Goal: Information Seeking & Learning: Learn about a topic

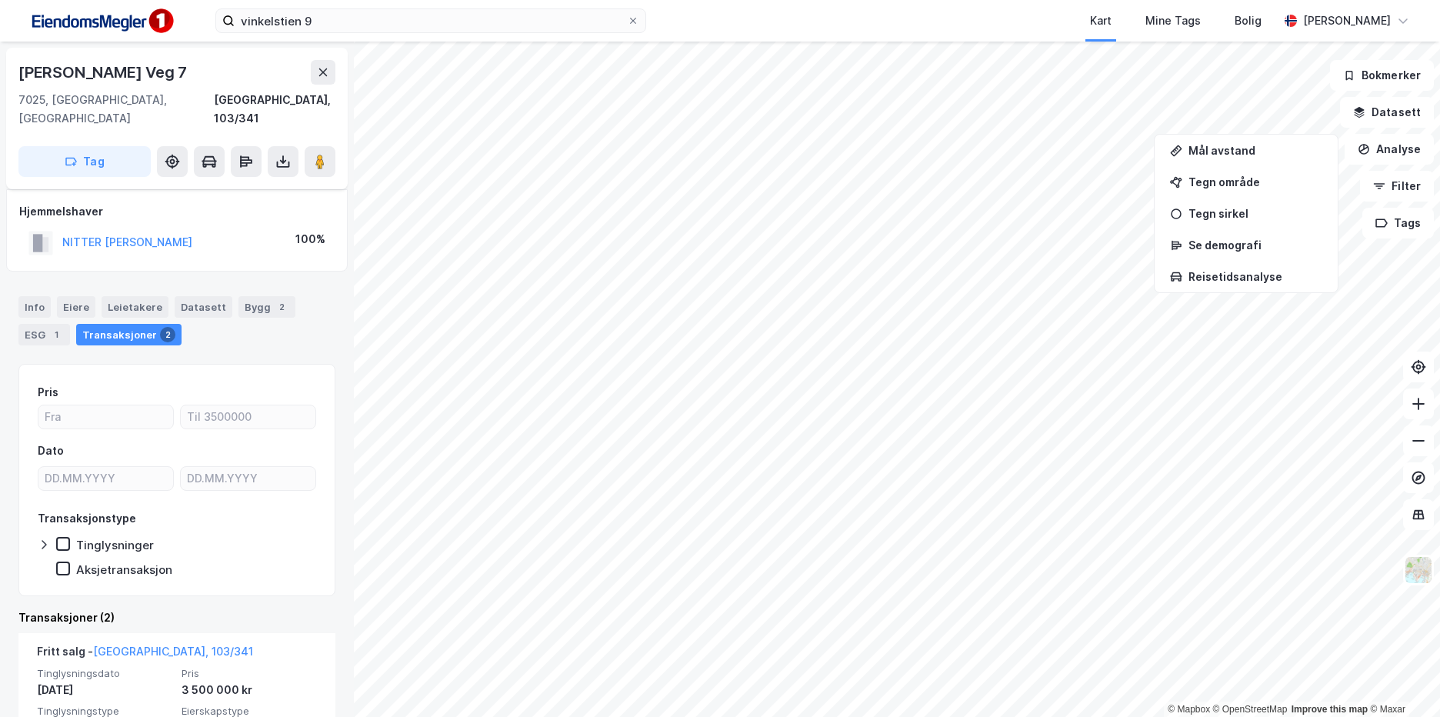
scroll to position [154, 0]
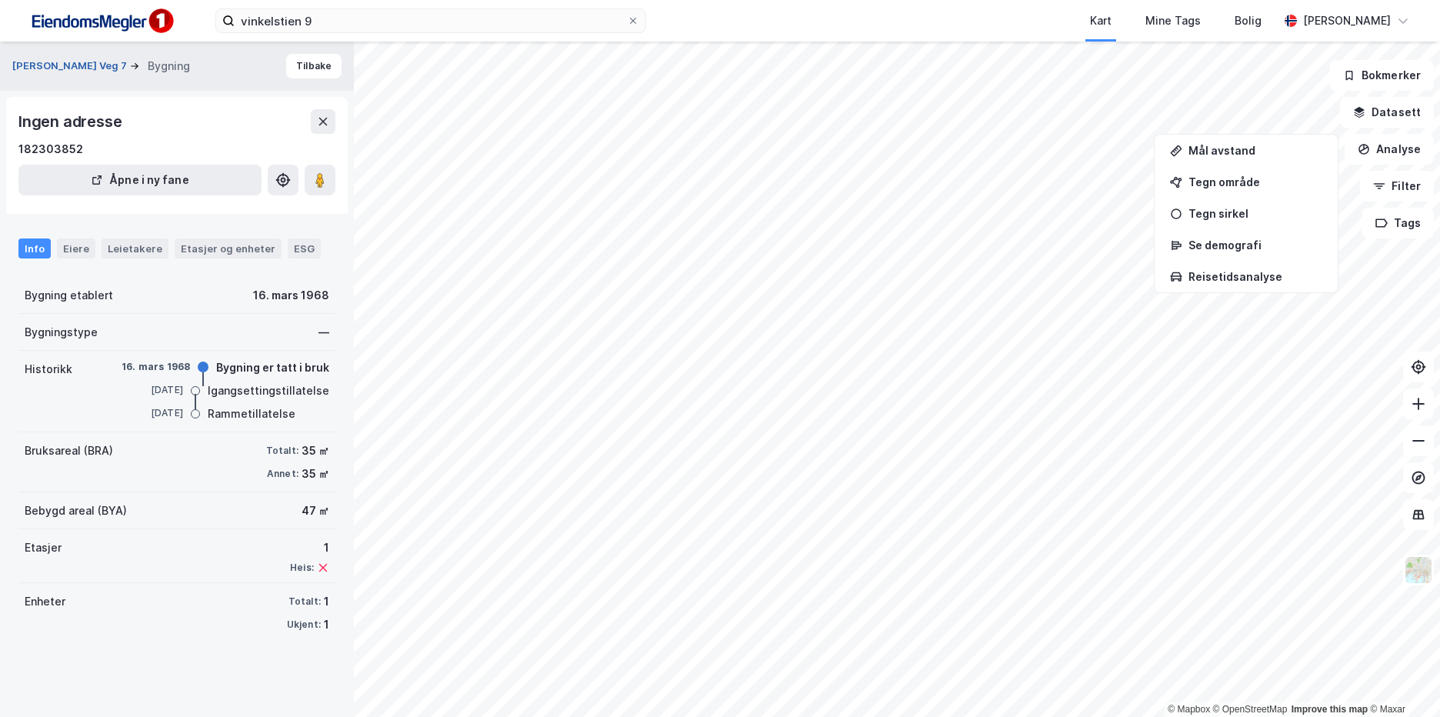
click at [106, 68] on button "[PERSON_NAME] Veg 7" at bounding box center [71, 65] width 118 height 15
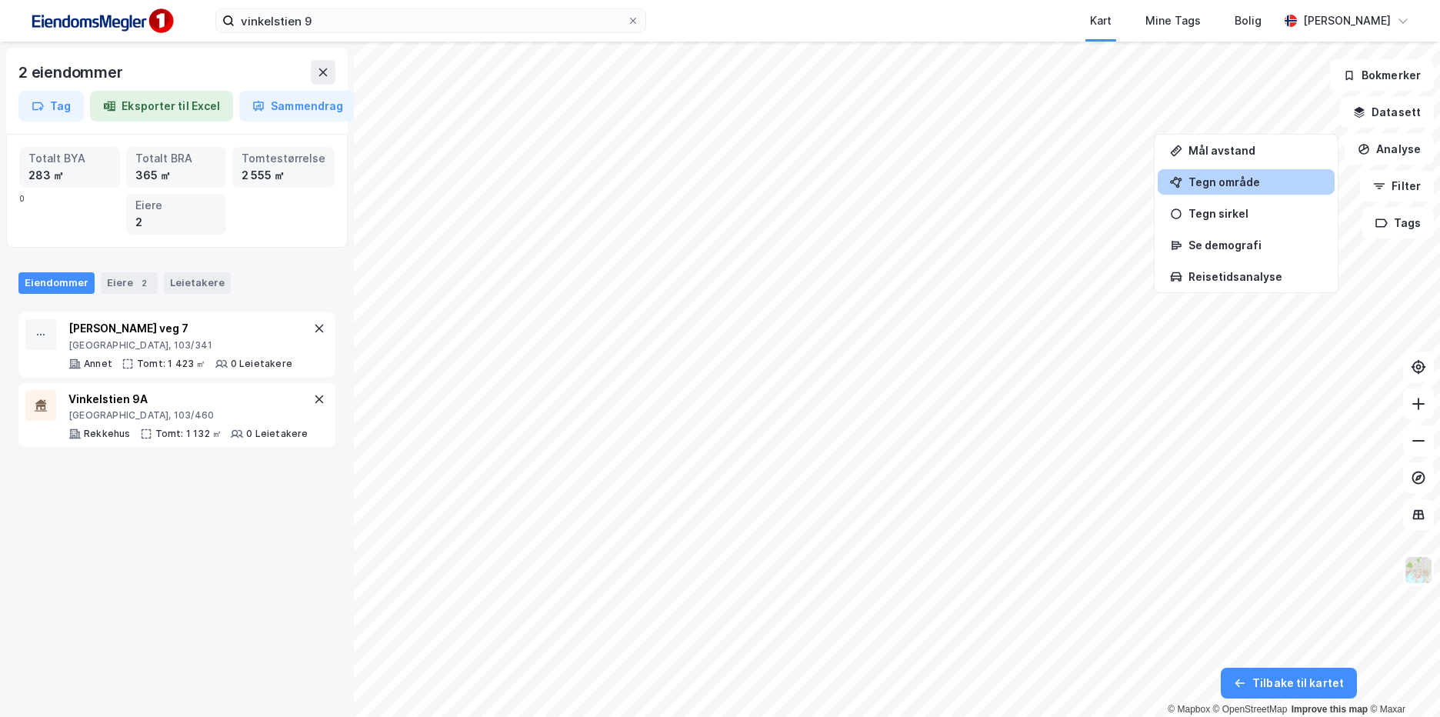
click at [1244, 184] on div "Tegn område" at bounding box center [1255, 181] width 134 height 13
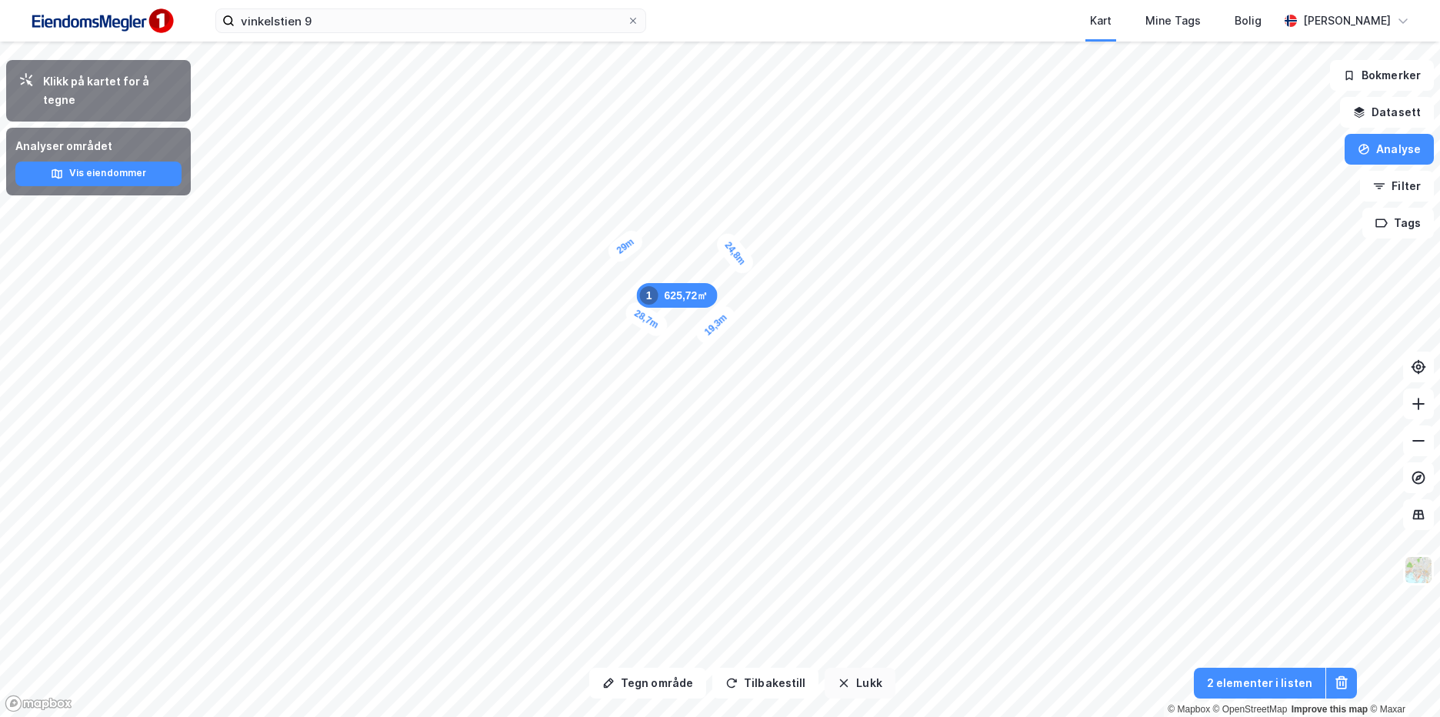
click at [877, 686] on button "Lukk" at bounding box center [859, 683] width 70 height 31
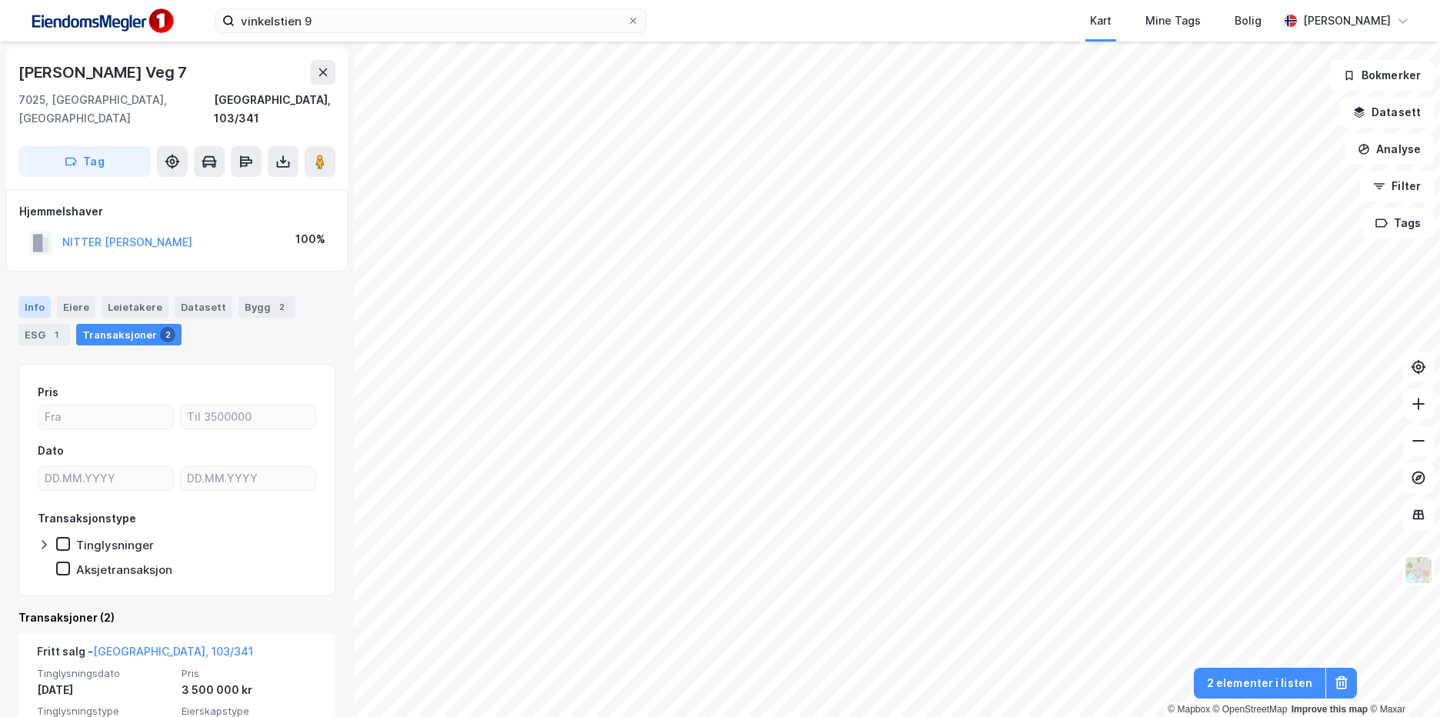
click at [35, 296] on div "Info" at bounding box center [34, 307] width 32 height 22
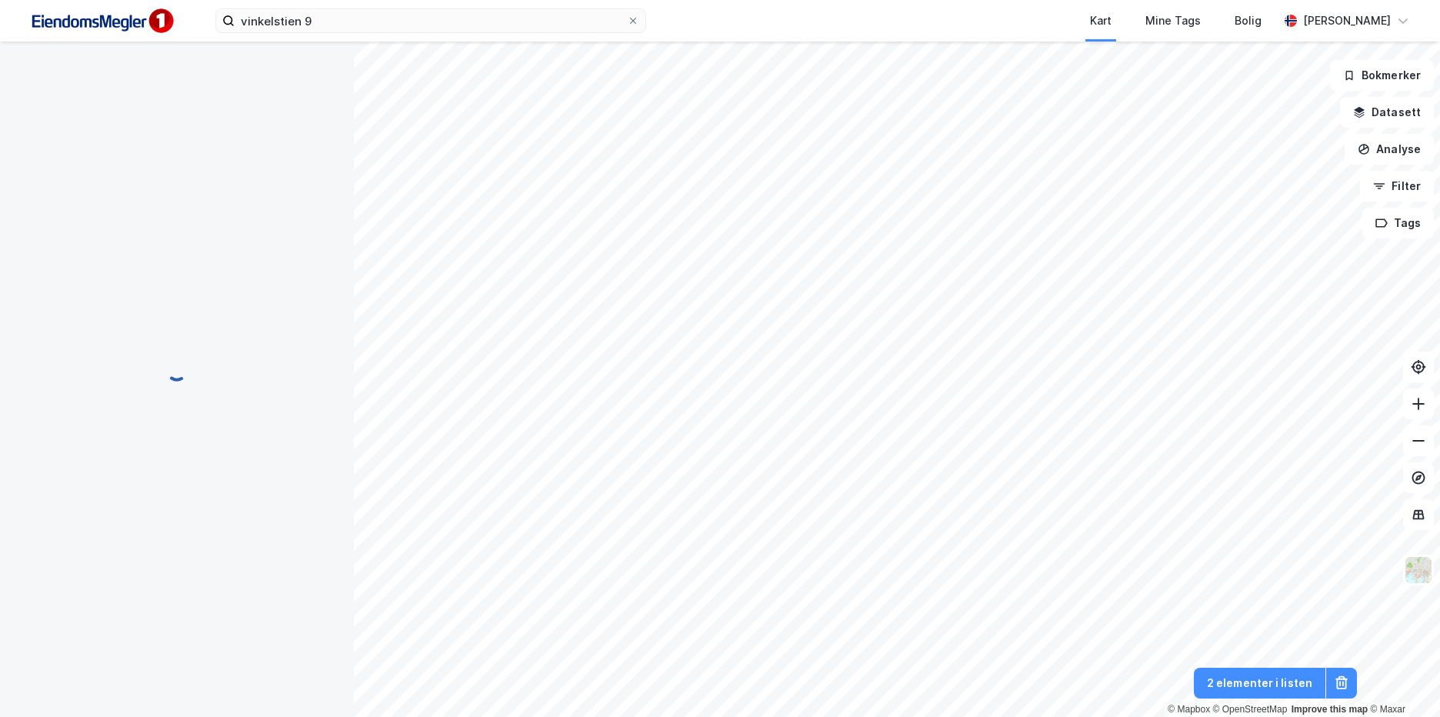
scroll to position [1, 0]
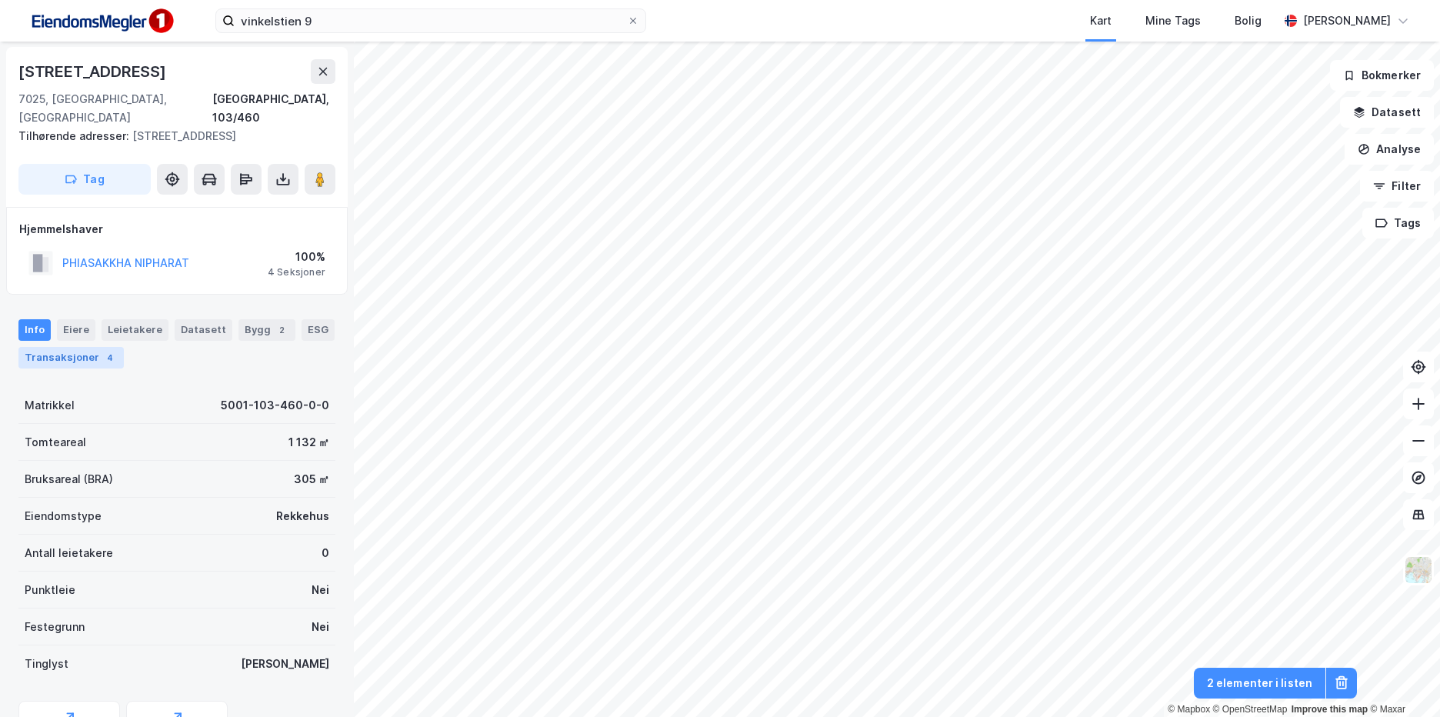
drag, startPoint x: 95, startPoint y: 351, endPoint x: 109, endPoint y: 351, distance: 13.8
click at [95, 351] on div "Transaksjoner 4" at bounding box center [70, 358] width 105 height 22
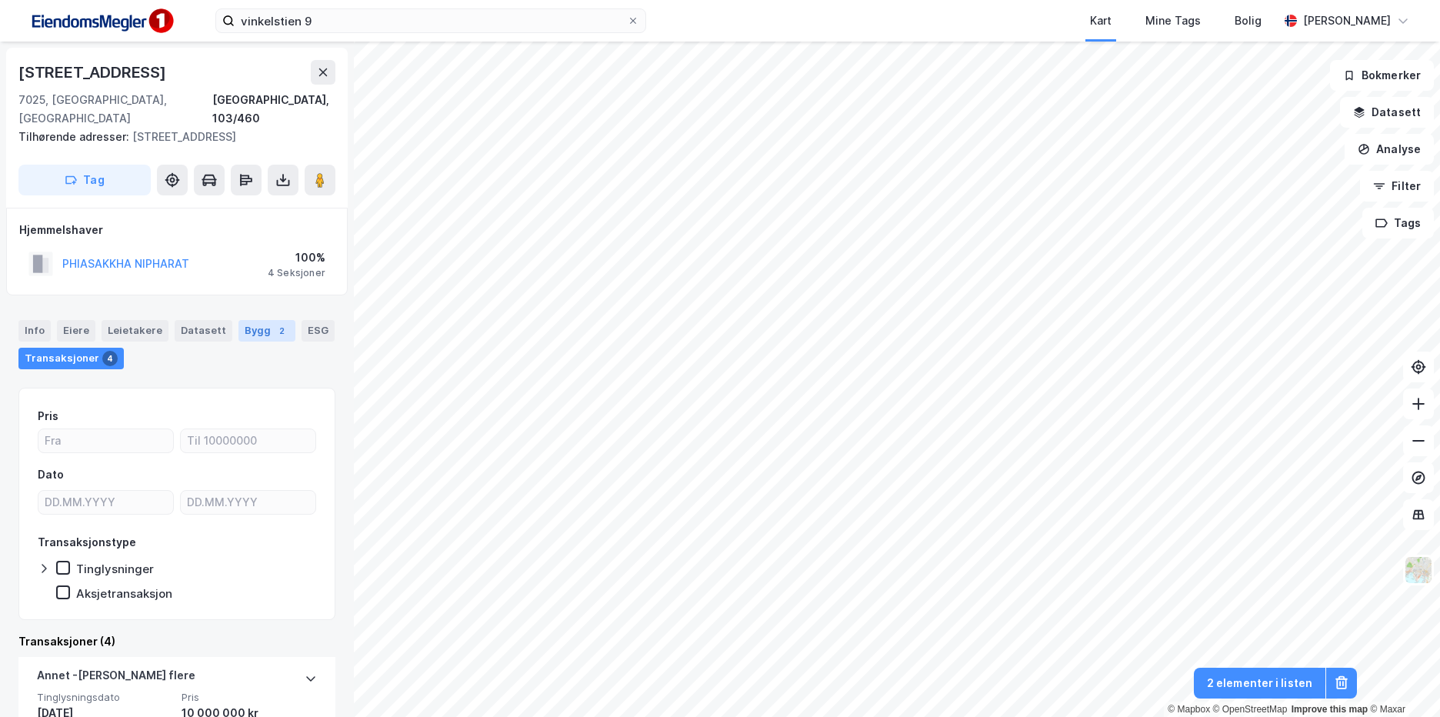
click at [274, 331] on div "2" at bounding box center [281, 330] width 15 height 15
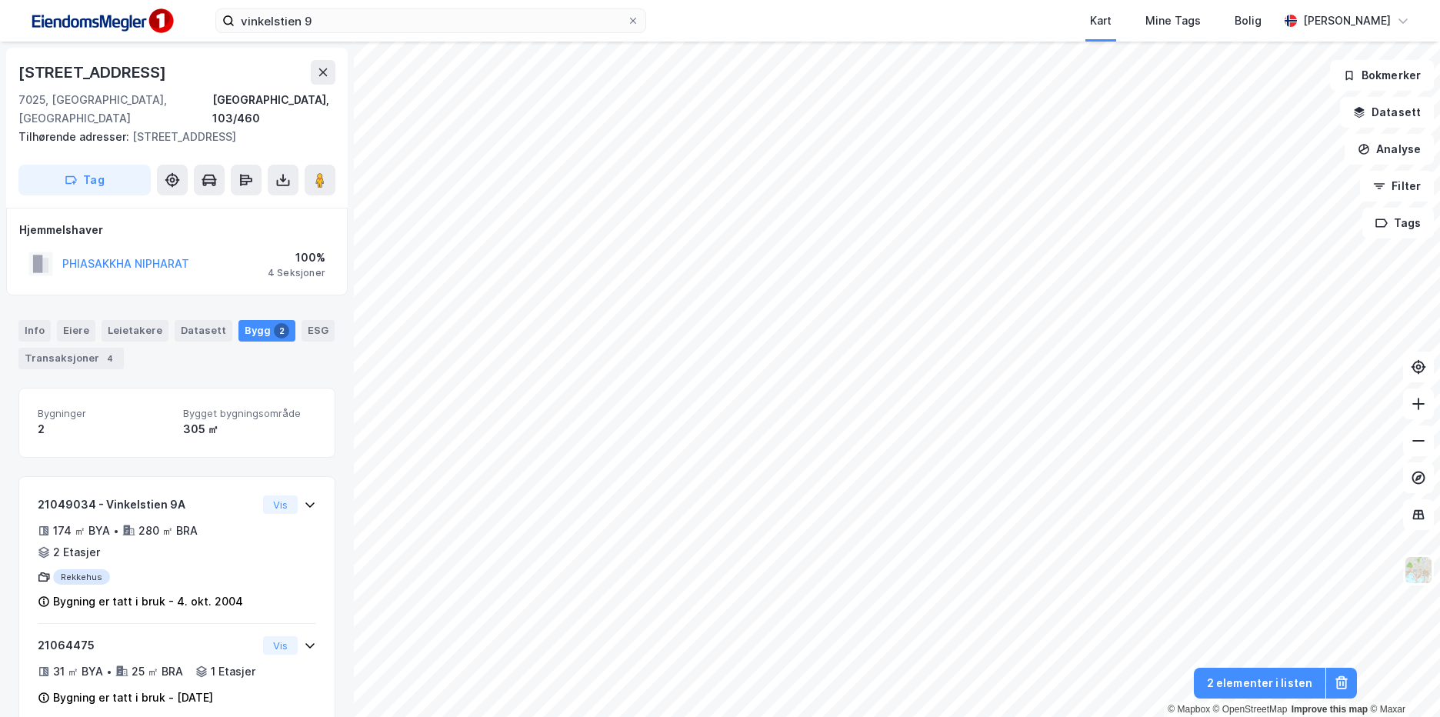
scroll to position [49, 0]
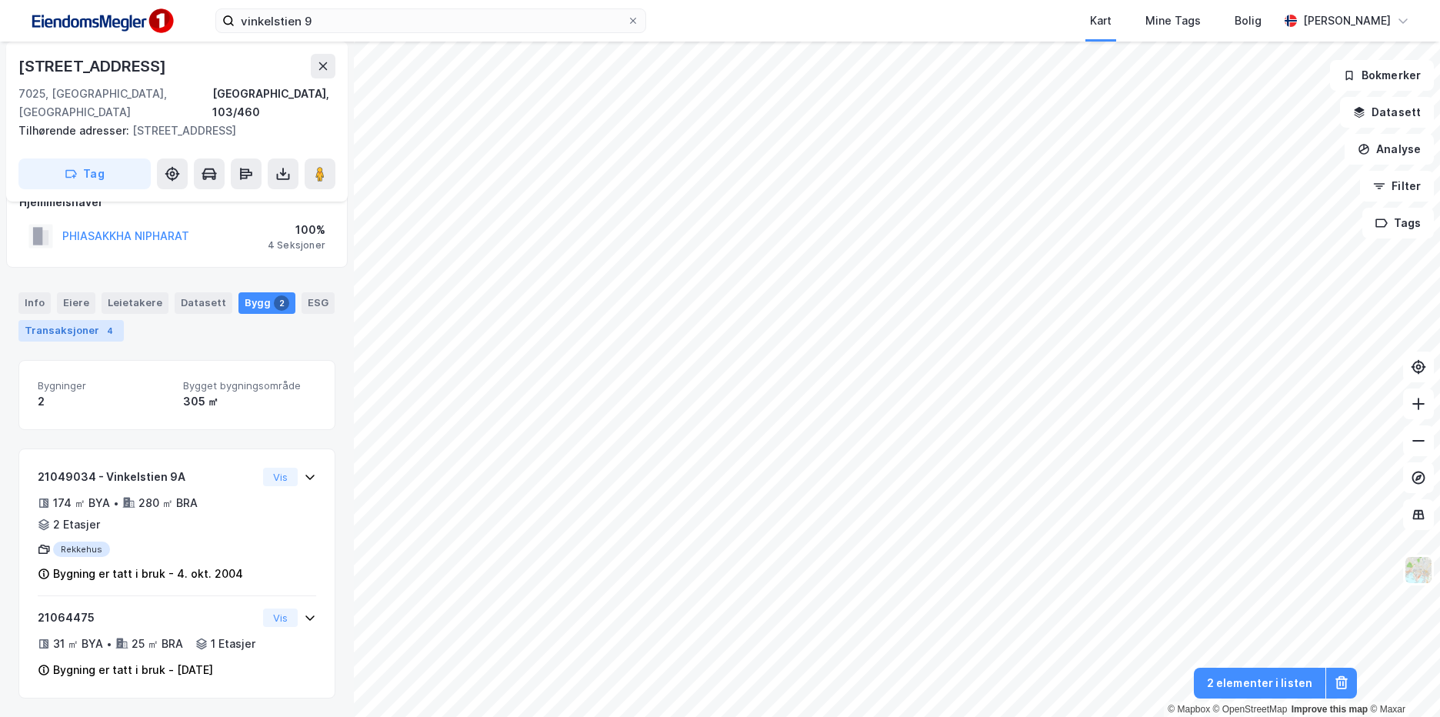
click at [97, 320] on div "Transaksjoner 4" at bounding box center [70, 331] width 105 height 22
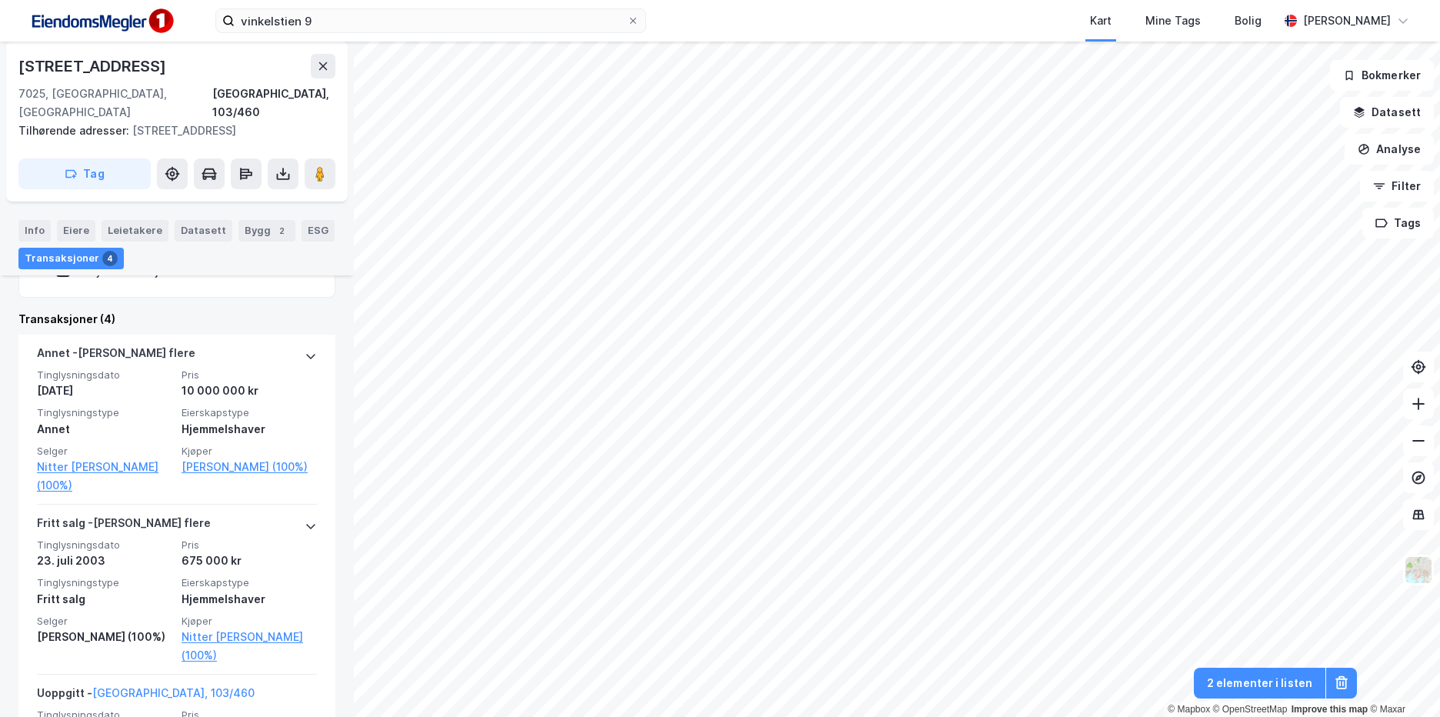
scroll to position [385, 0]
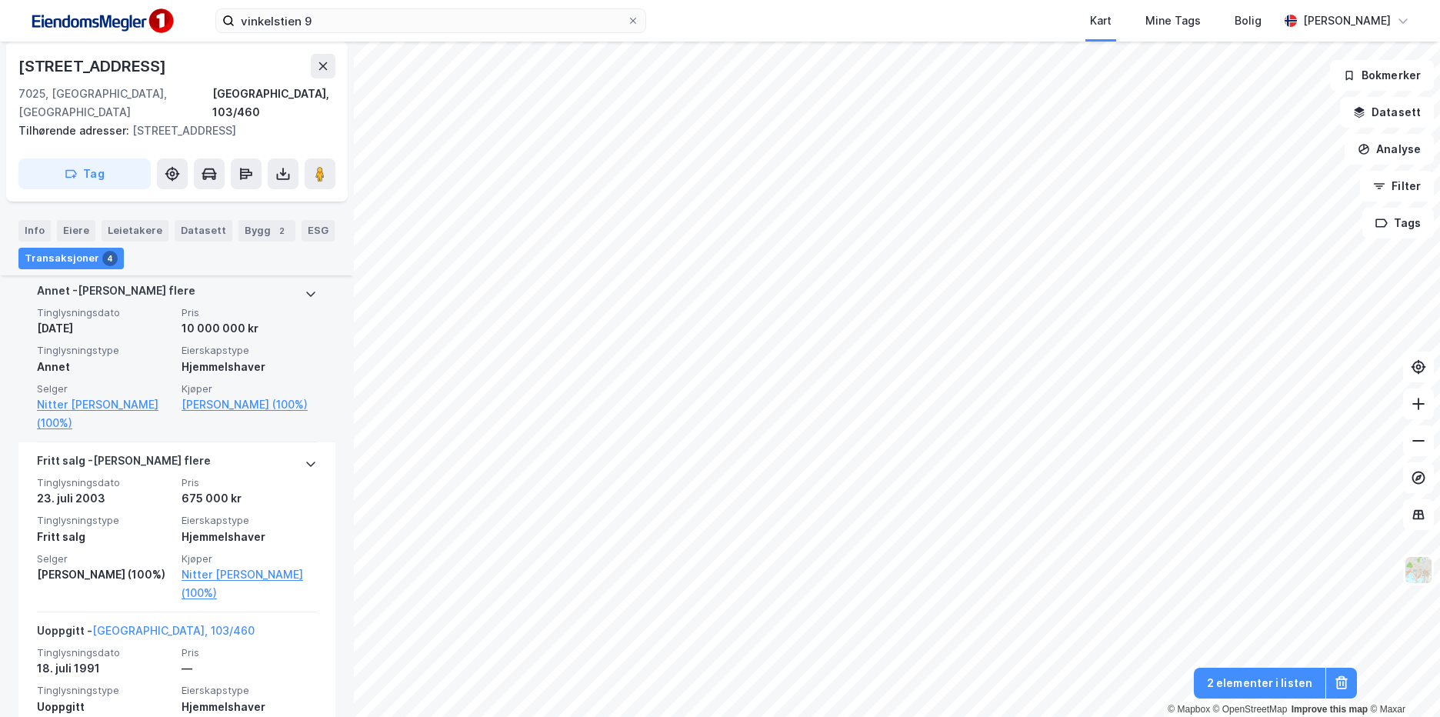
click at [251, 368] on div "Hjemmelshaver" at bounding box center [248, 367] width 135 height 18
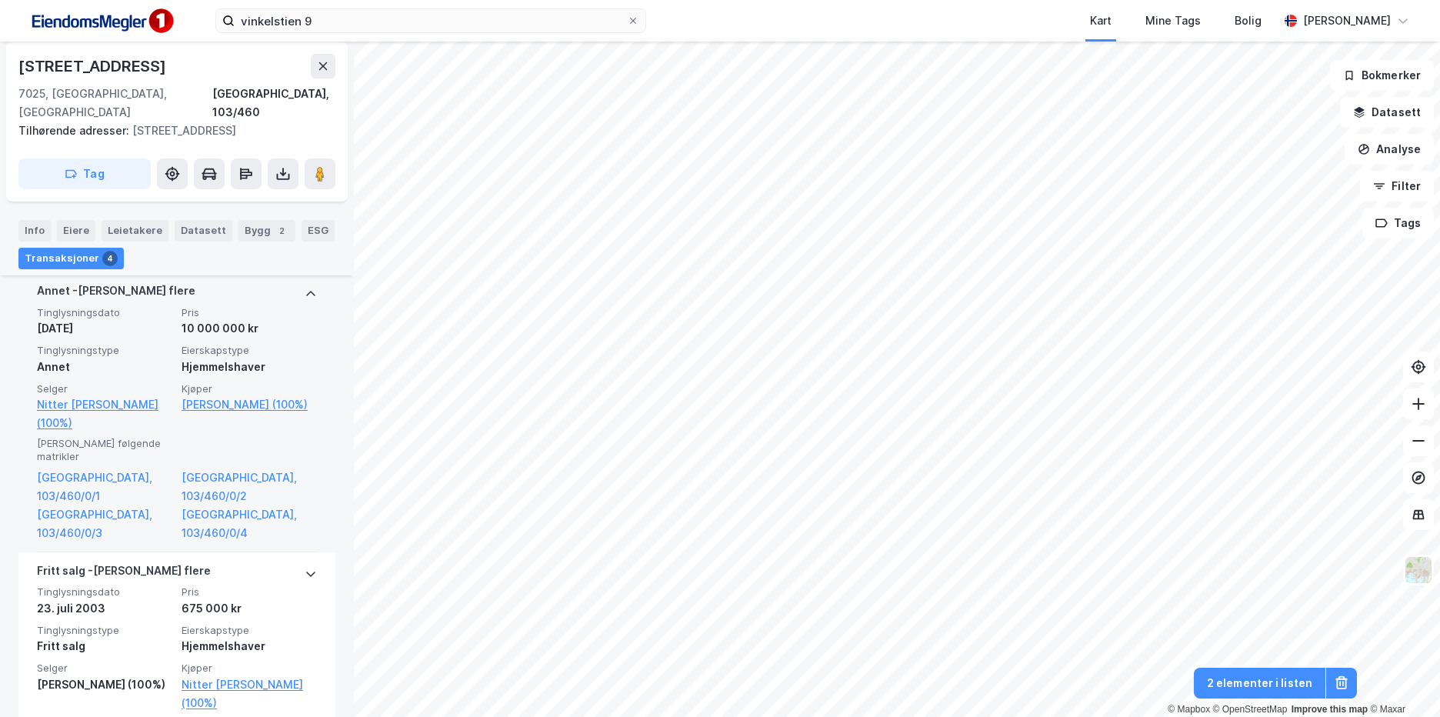
click at [260, 361] on div "Hjemmelshaver" at bounding box center [248, 367] width 135 height 18
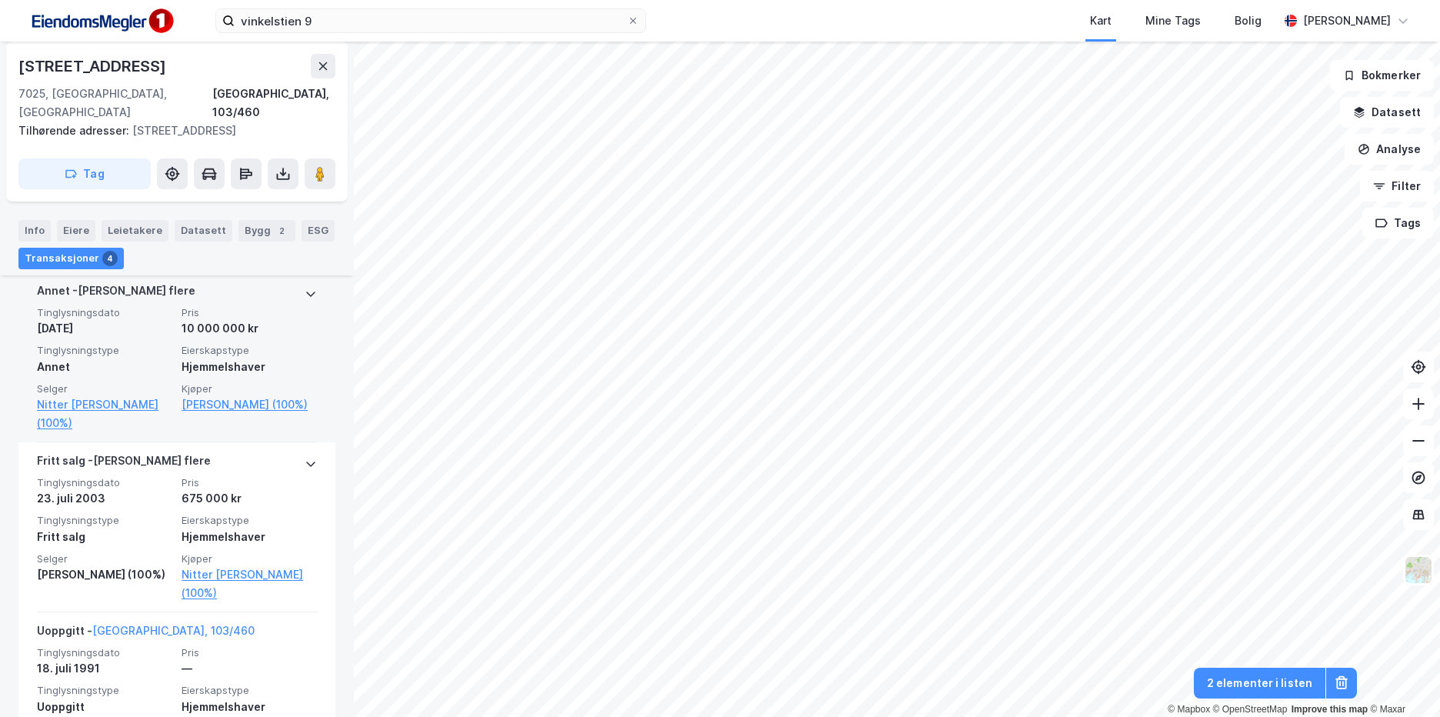
click at [260, 361] on div "Hjemmelshaver" at bounding box center [248, 367] width 135 height 18
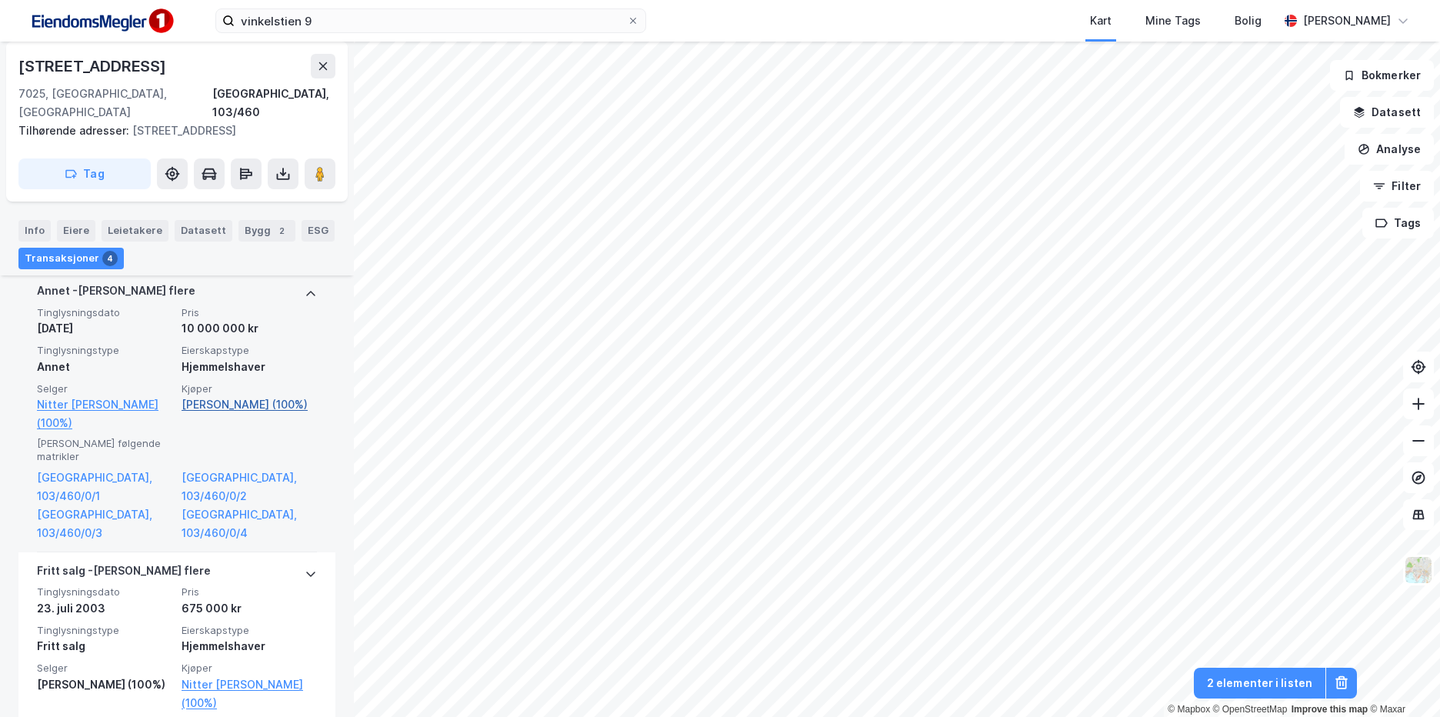
click at [268, 403] on link "[PERSON_NAME] (100%)" at bounding box center [248, 404] width 135 height 18
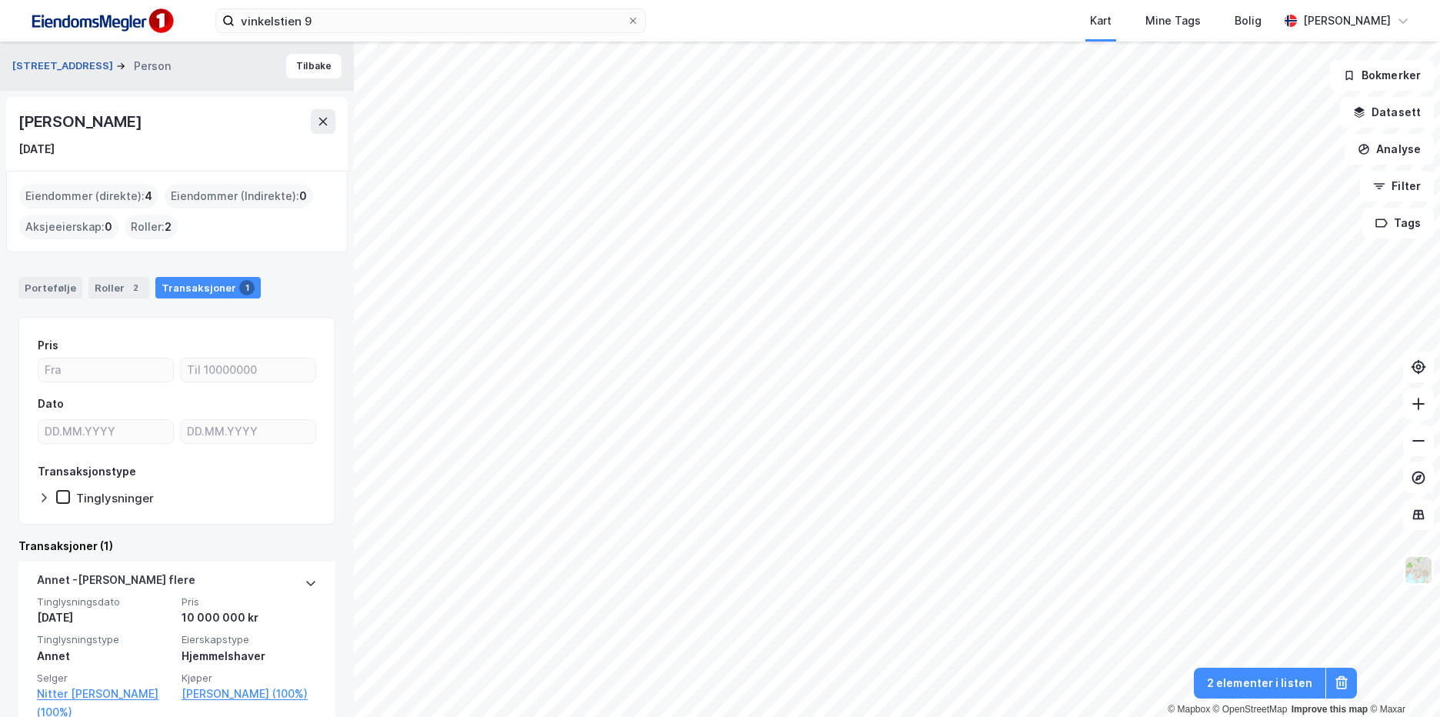
click at [51, 70] on button "[STREET_ADDRESS]" at bounding box center [64, 65] width 104 height 15
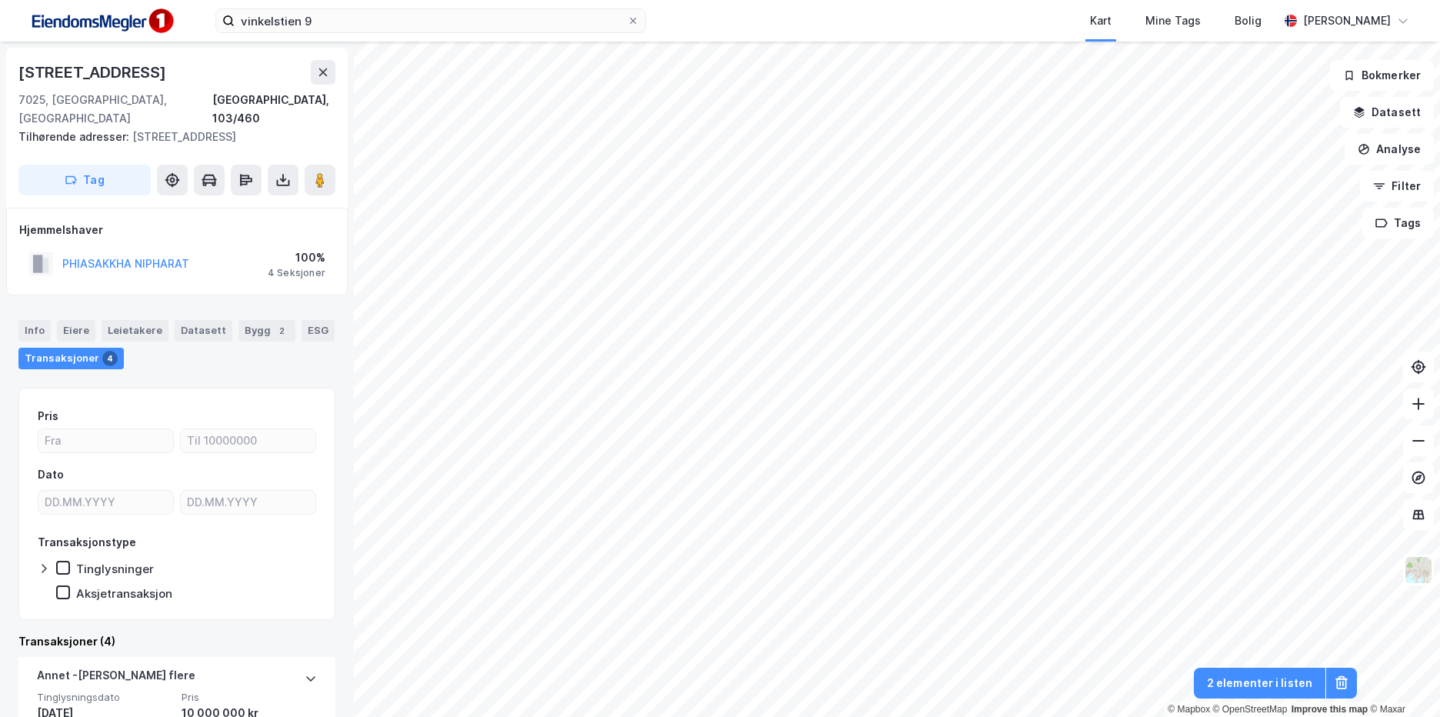
scroll to position [308, 0]
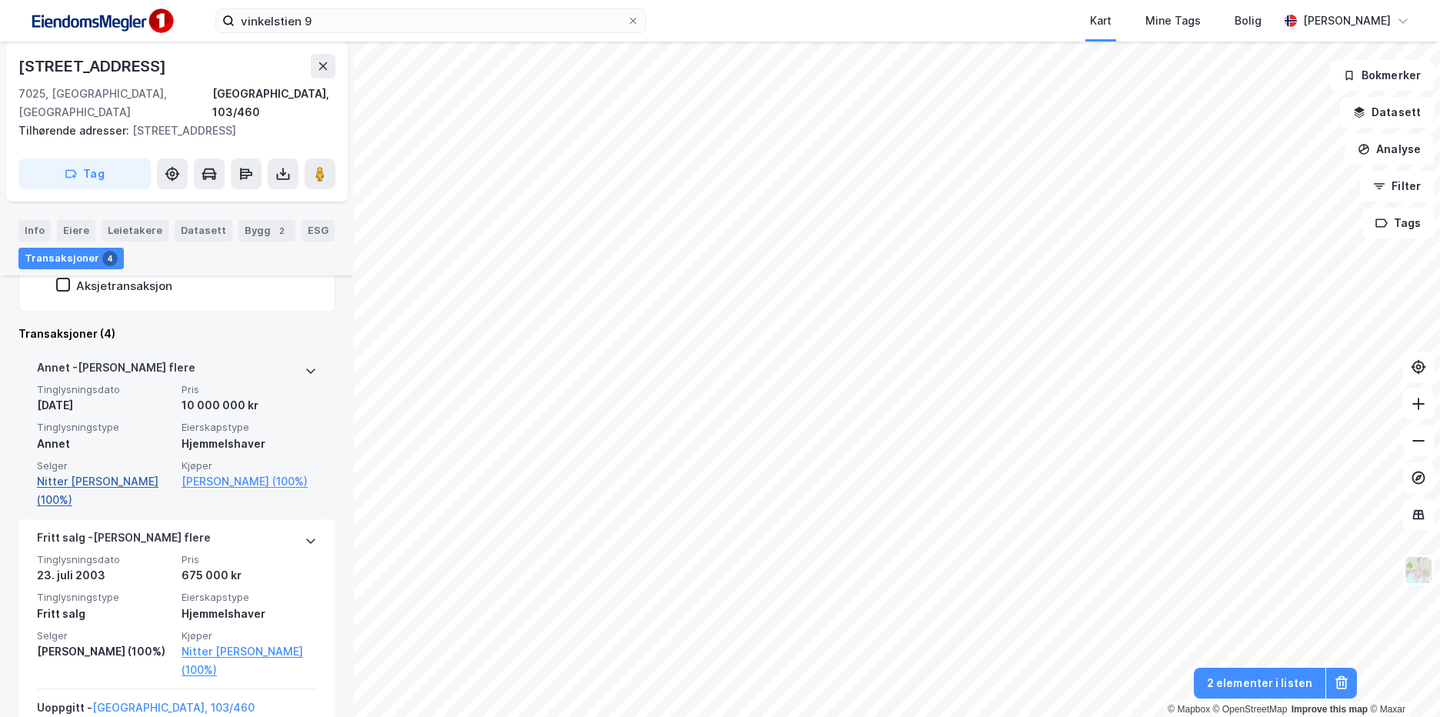
click at [114, 478] on link "Nitter [PERSON_NAME] (100%)" at bounding box center [104, 490] width 135 height 37
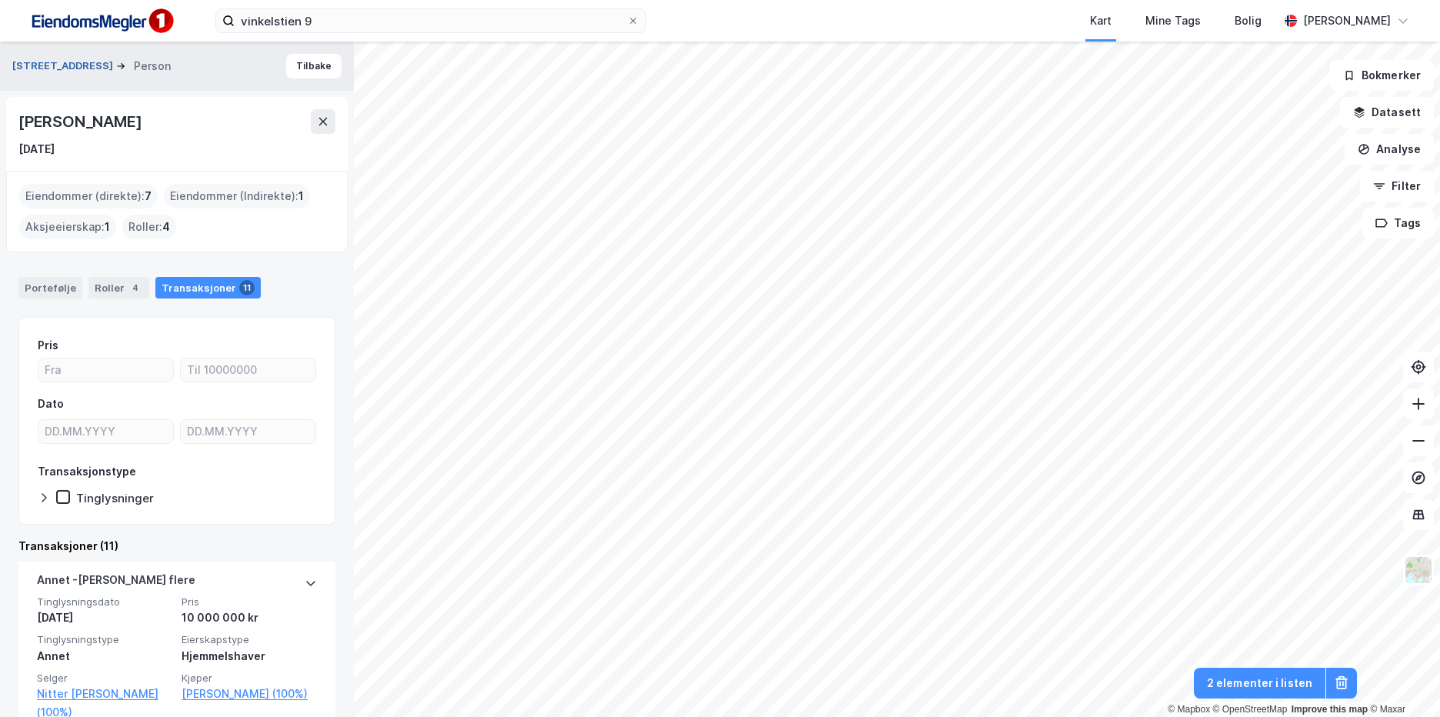
click at [51, 66] on button "[STREET_ADDRESS]" at bounding box center [64, 65] width 104 height 15
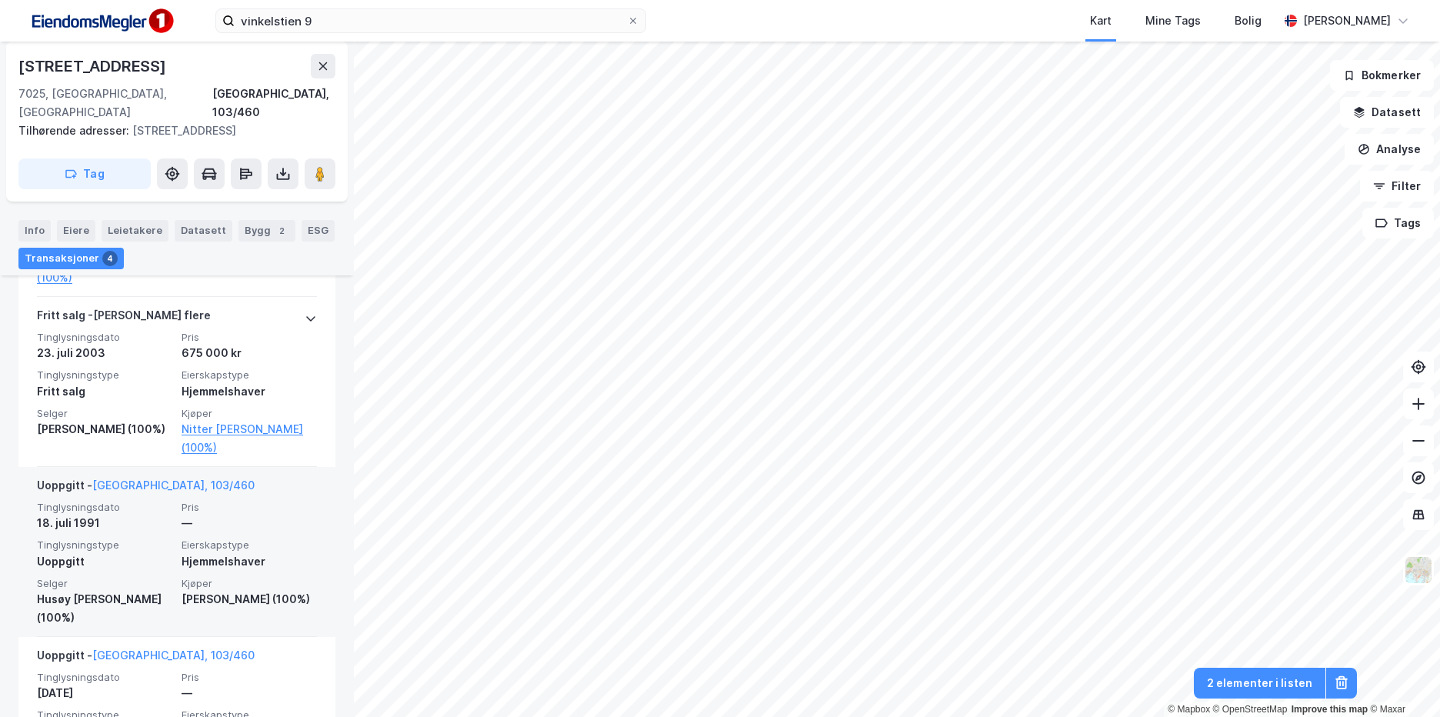
scroll to position [619, 0]
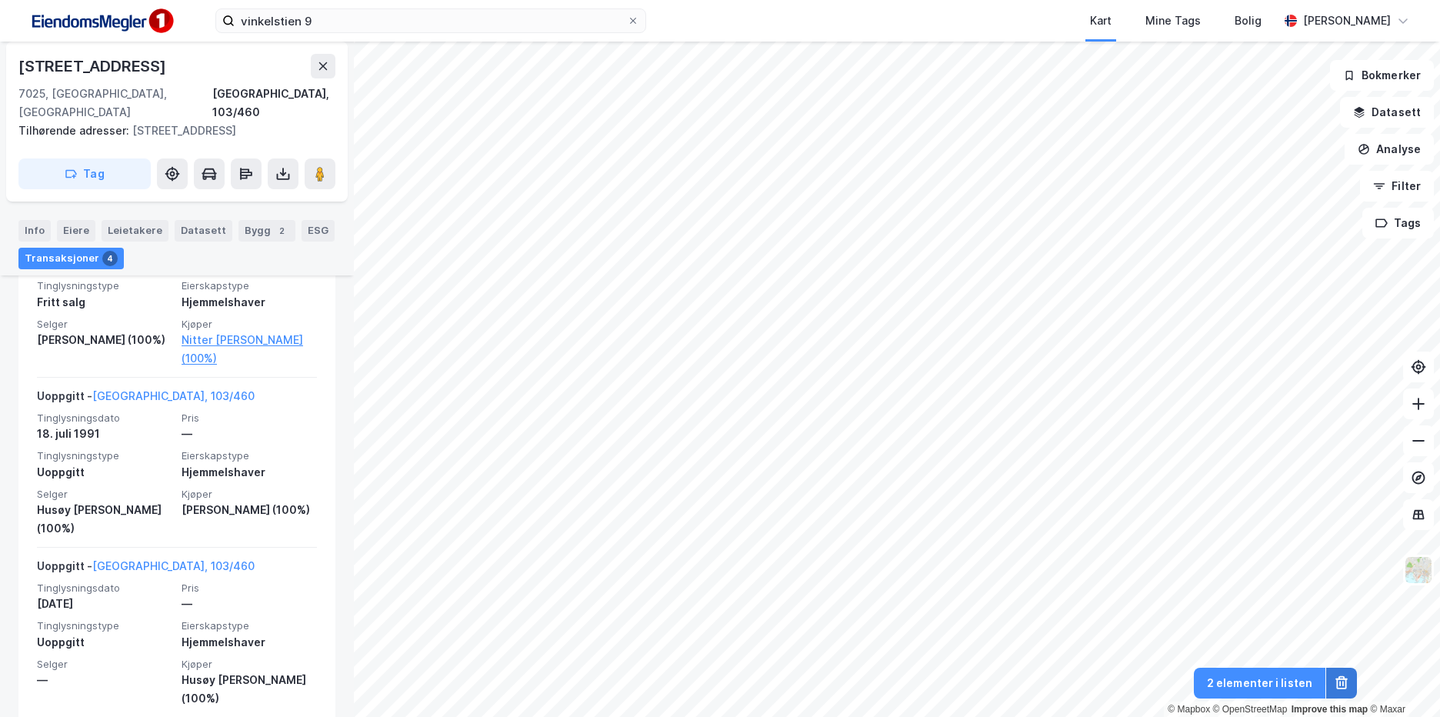
click at [1346, 694] on button at bounding box center [1341, 683] width 31 height 31
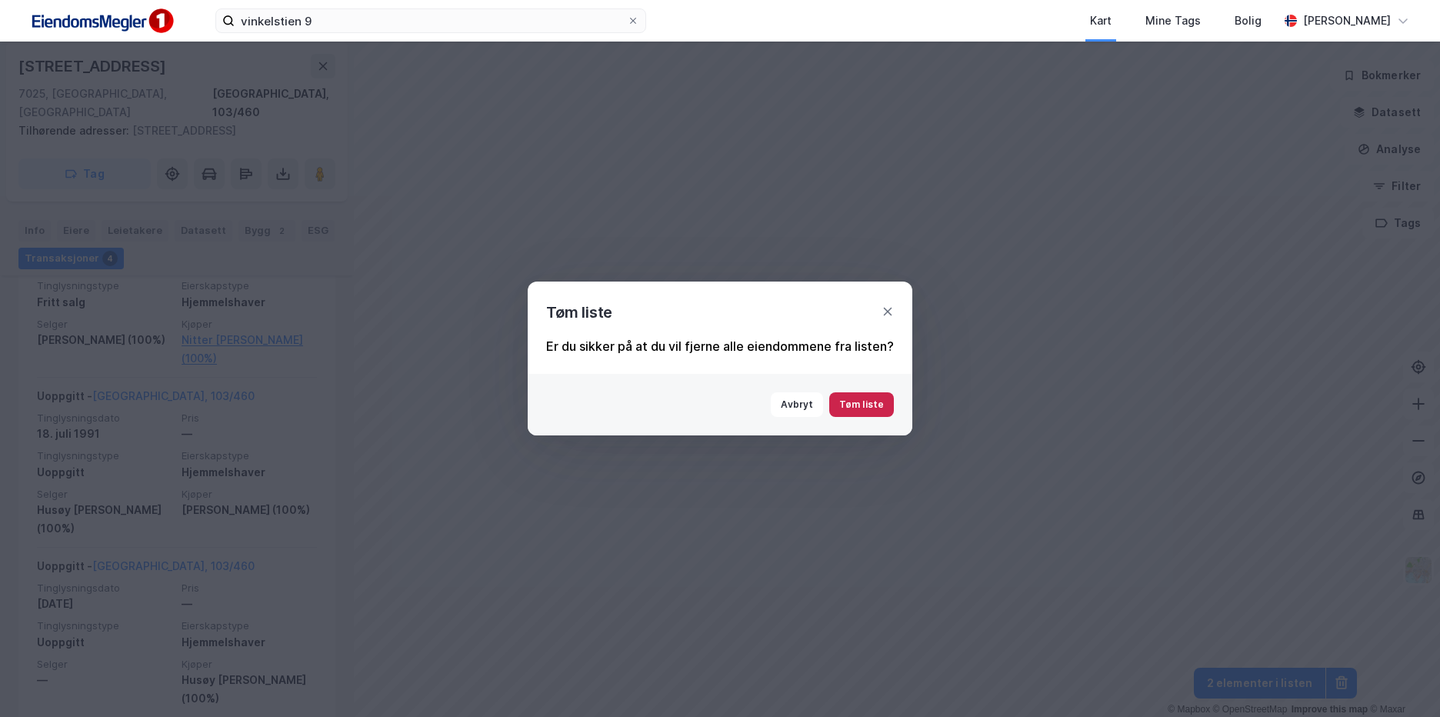
click at [885, 408] on button "Tøm liste" at bounding box center [861, 404] width 65 height 25
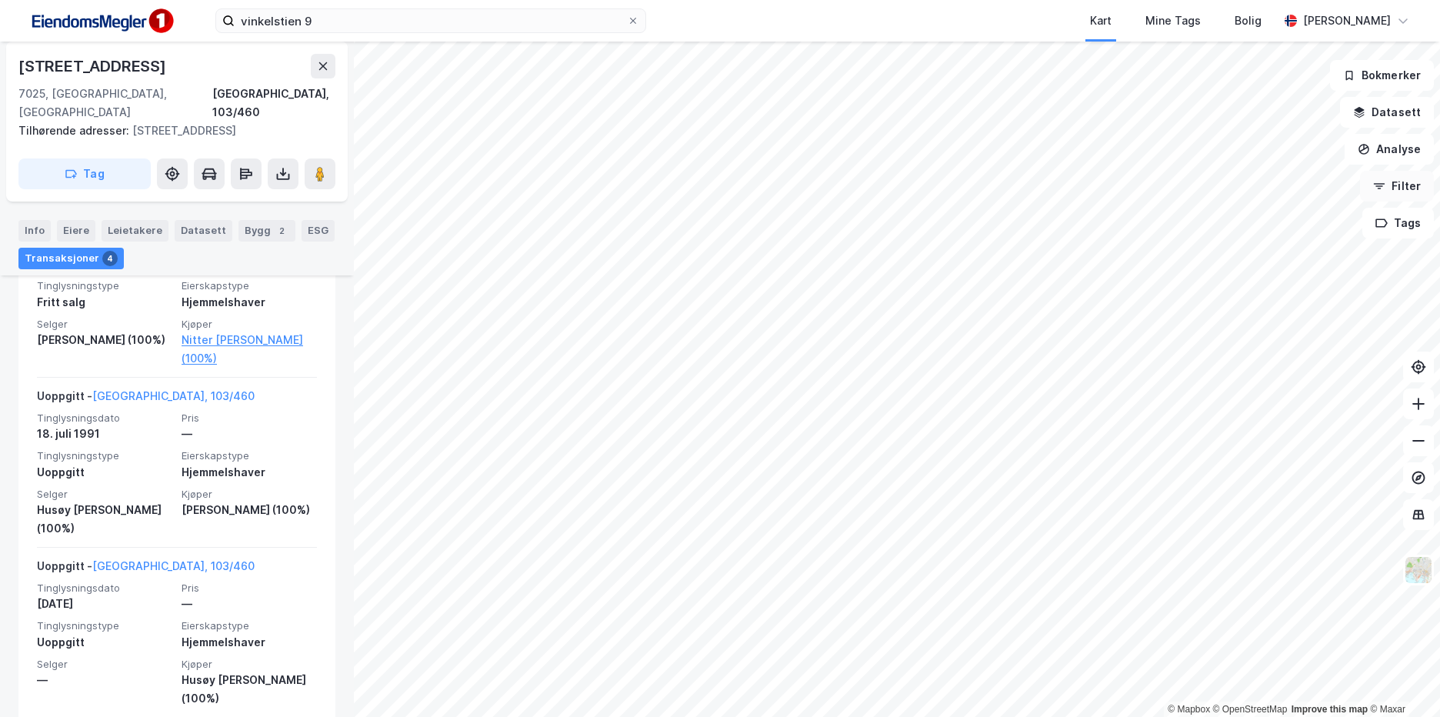
click at [1408, 197] on button "Filter" at bounding box center [1397, 186] width 74 height 31
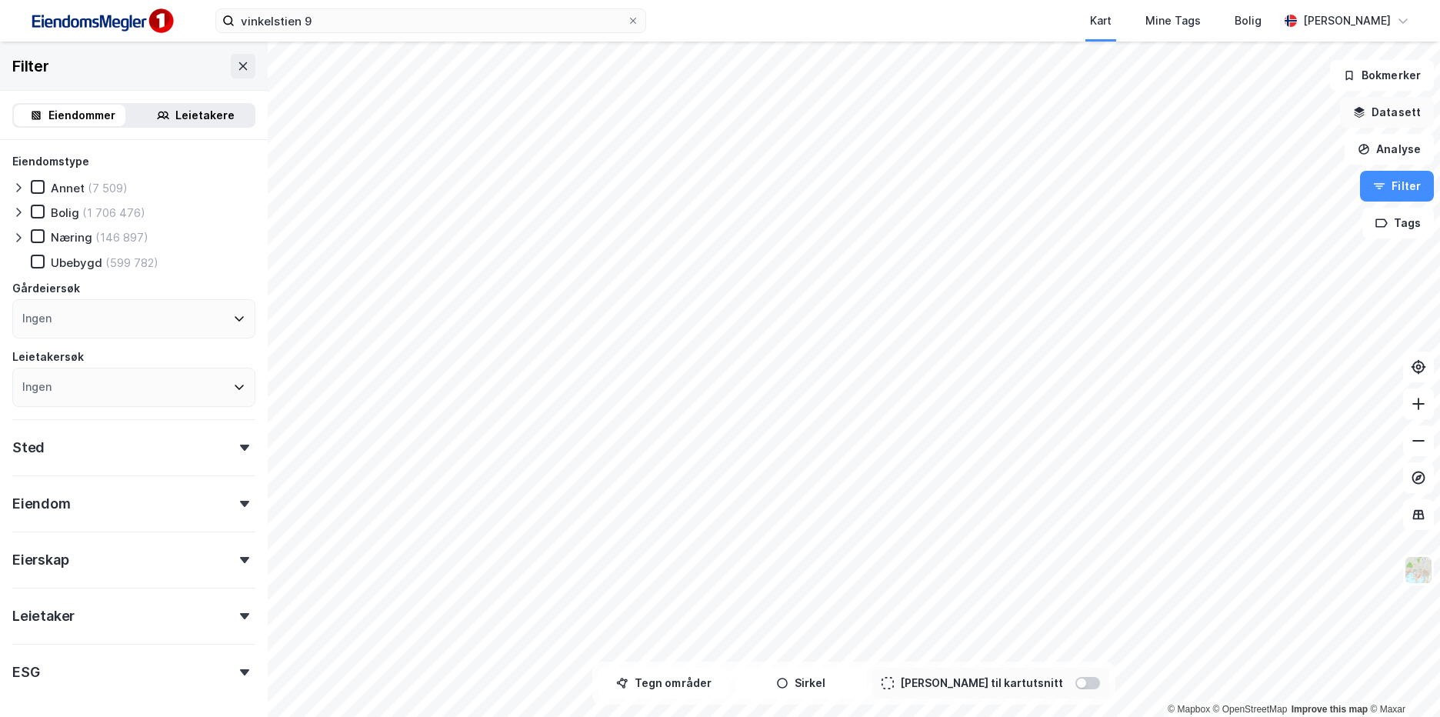
click at [1401, 122] on button "Datasett" at bounding box center [1387, 112] width 94 height 31
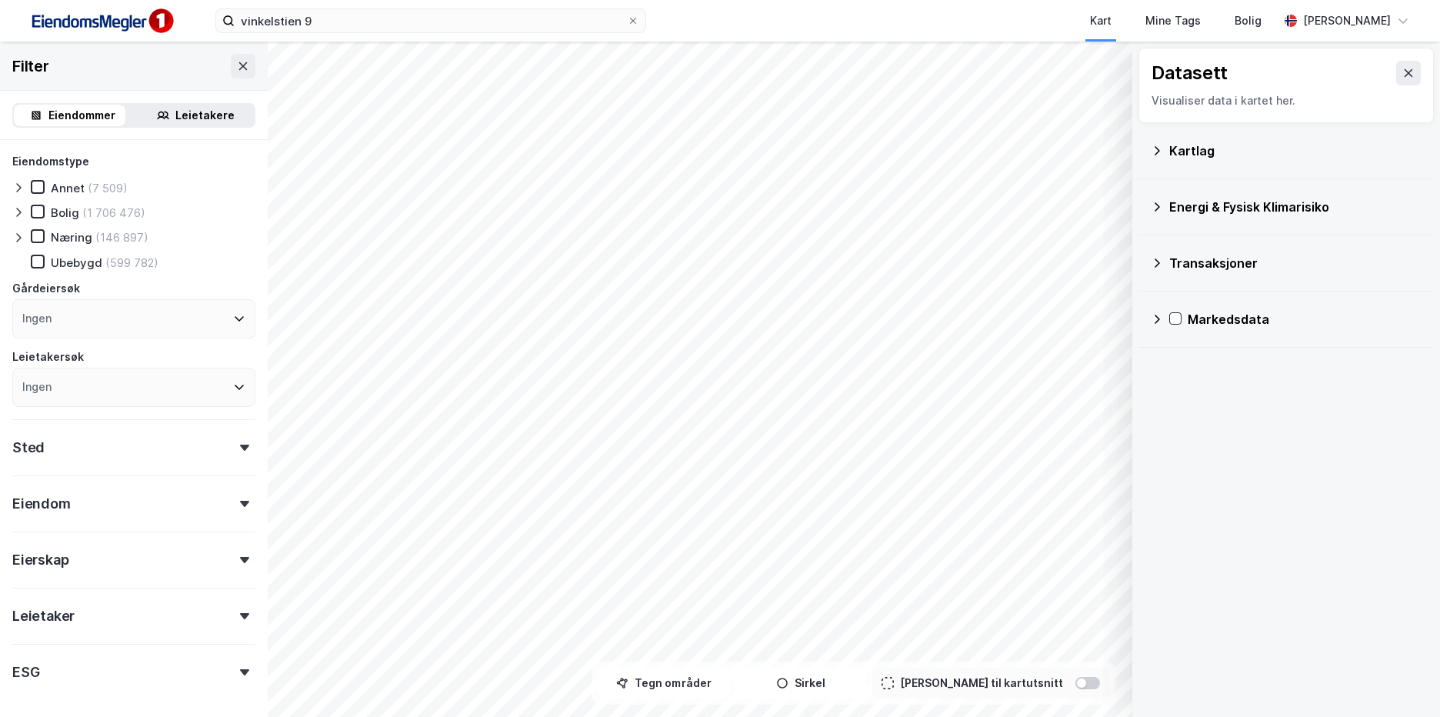
click at [1177, 198] on div "Energi & Fysisk Klimarisiko" at bounding box center [1295, 207] width 252 height 18
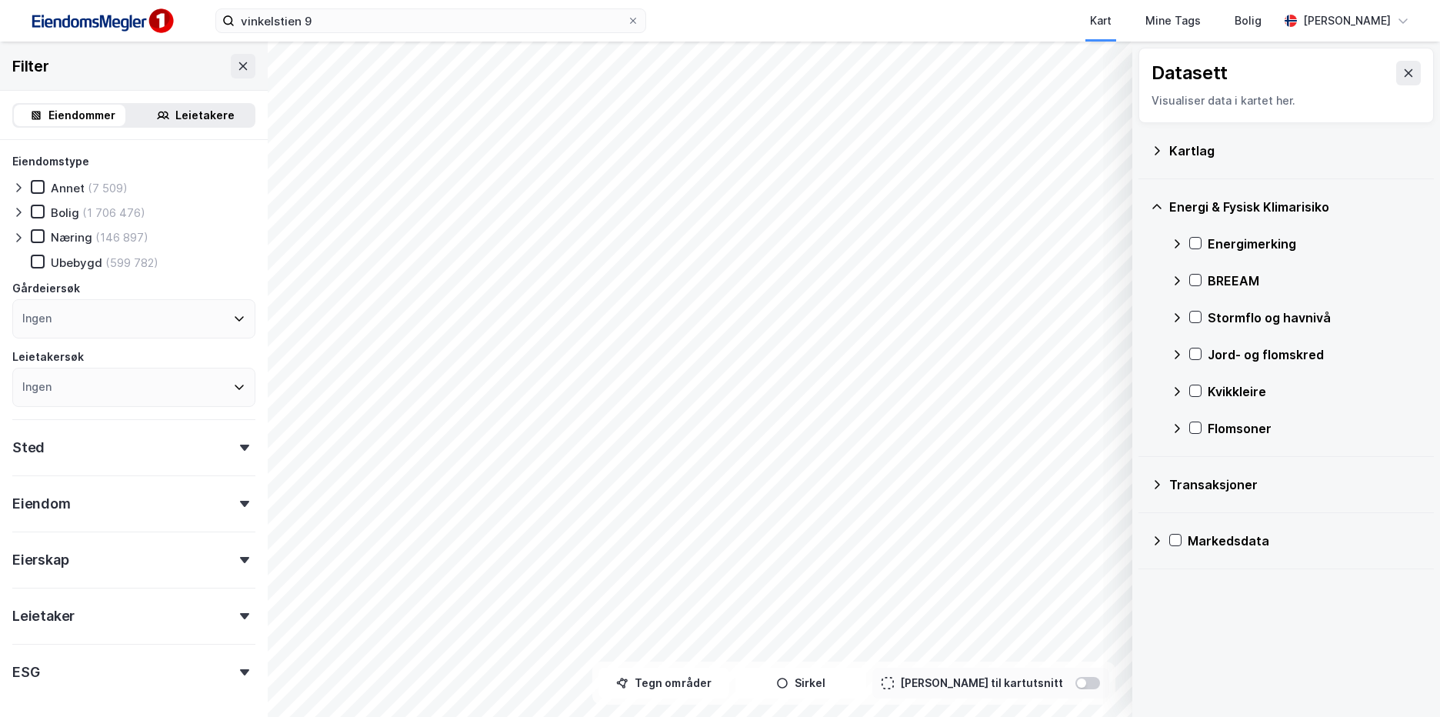
click at [1175, 192] on div "Energi & Fysisk Klimarisiko" at bounding box center [1285, 206] width 271 height 37
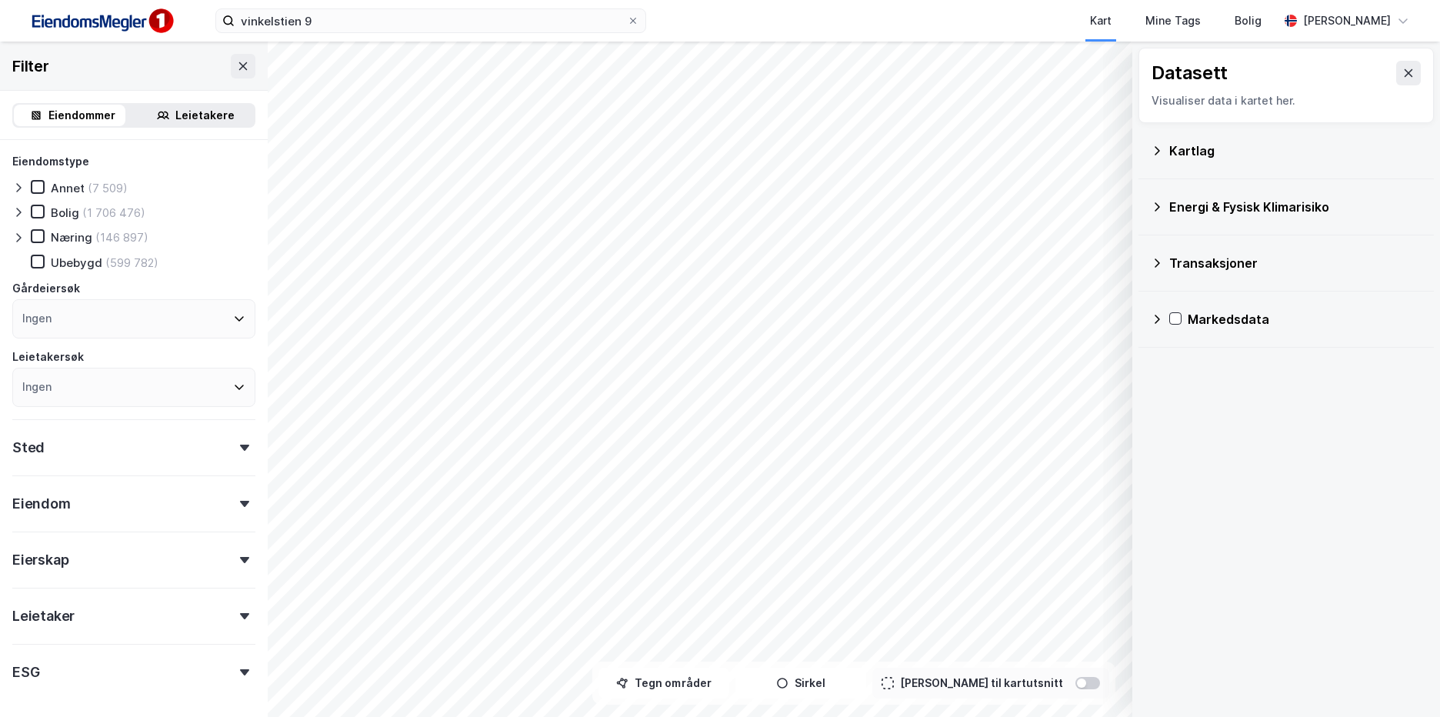
click at [1180, 144] on div "Kartlag" at bounding box center [1295, 151] width 252 height 18
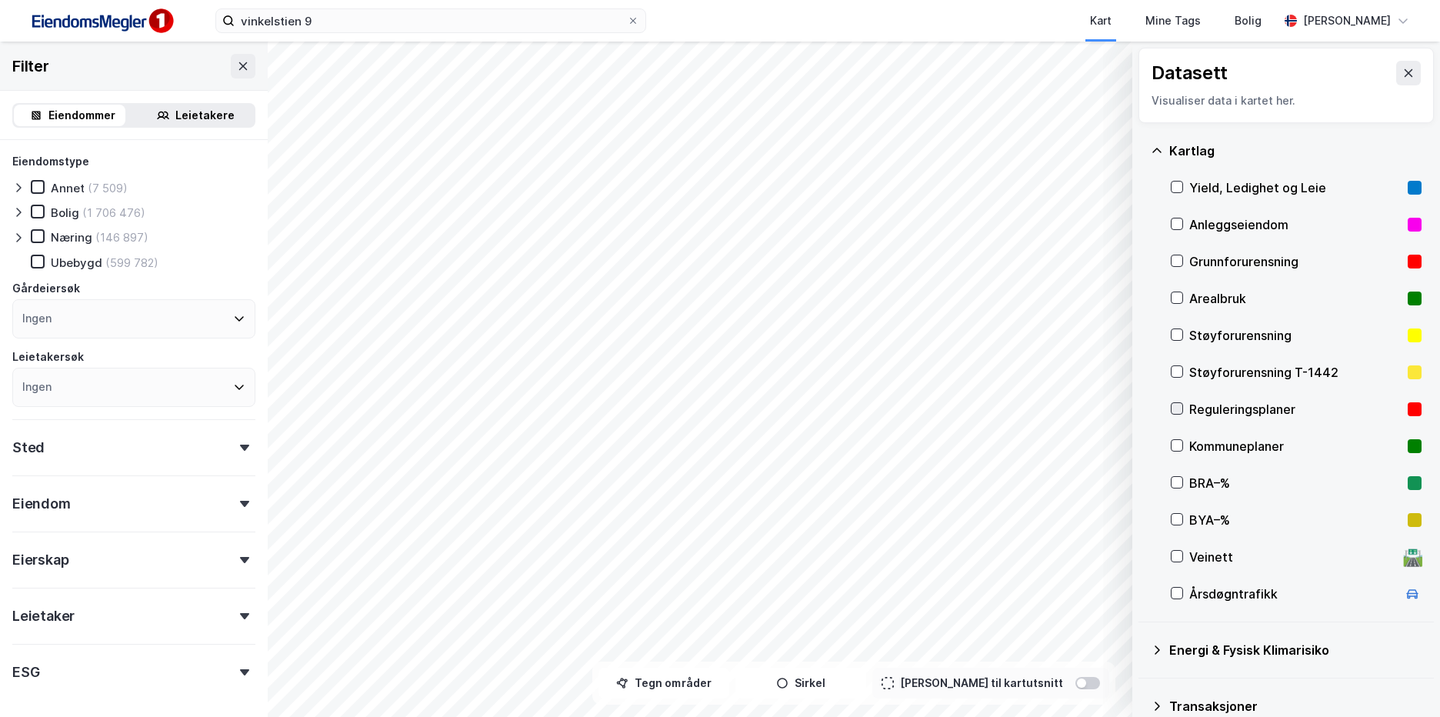
click at [1180, 408] on icon at bounding box center [1177, 408] width 8 height 5
click at [1175, 444] on icon at bounding box center [1176, 445] width 11 height 11
click at [231, 68] on button at bounding box center [243, 66] width 25 height 25
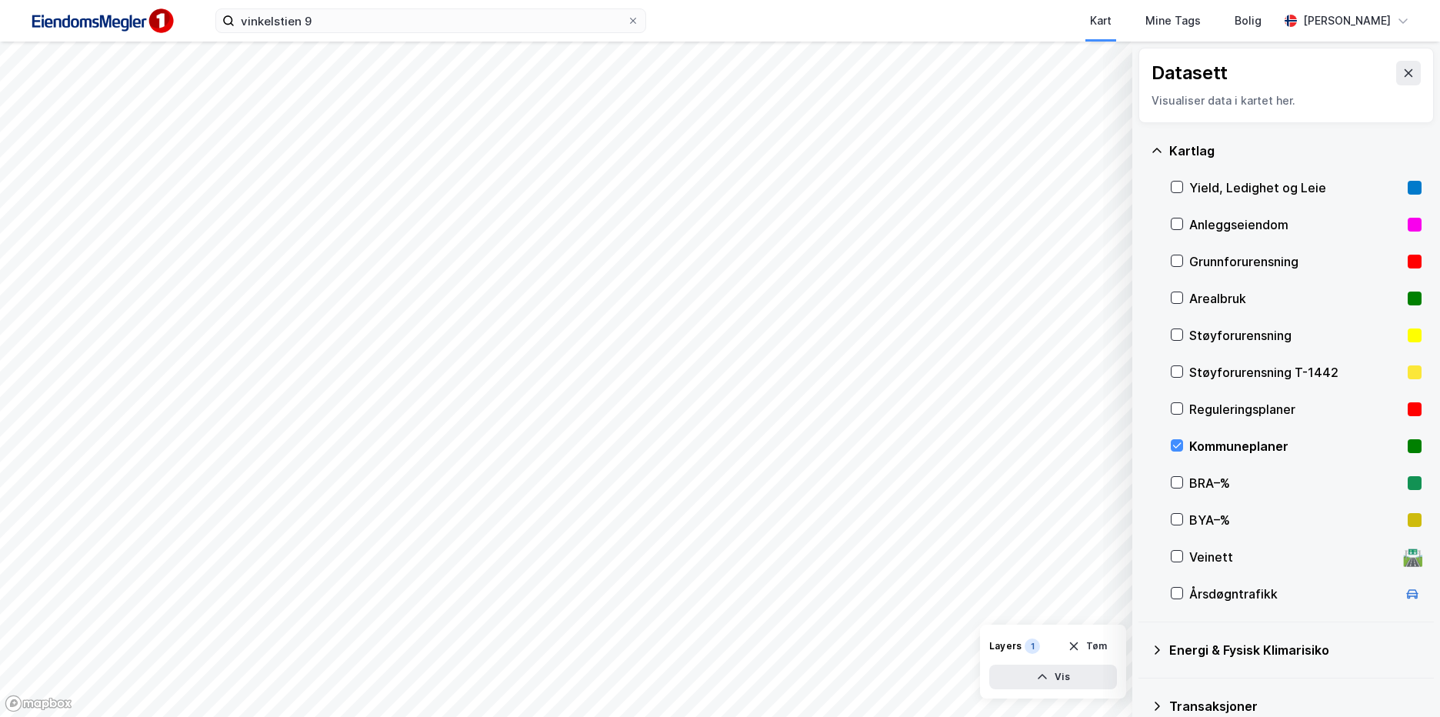
click at [1220, 453] on div "Kommuneplaner" at bounding box center [1295, 446] width 212 height 18
click at [1233, 415] on div "Reguleringsplaner" at bounding box center [1295, 409] width 212 height 18
click at [1230, 416] on div "Reguleringsplaner" at bounding box center [1295, 409] width 212 height 18
click at [1236, 448] on div "Kommuneplaner" at bounding box center [1295, 446] width 212 height 18
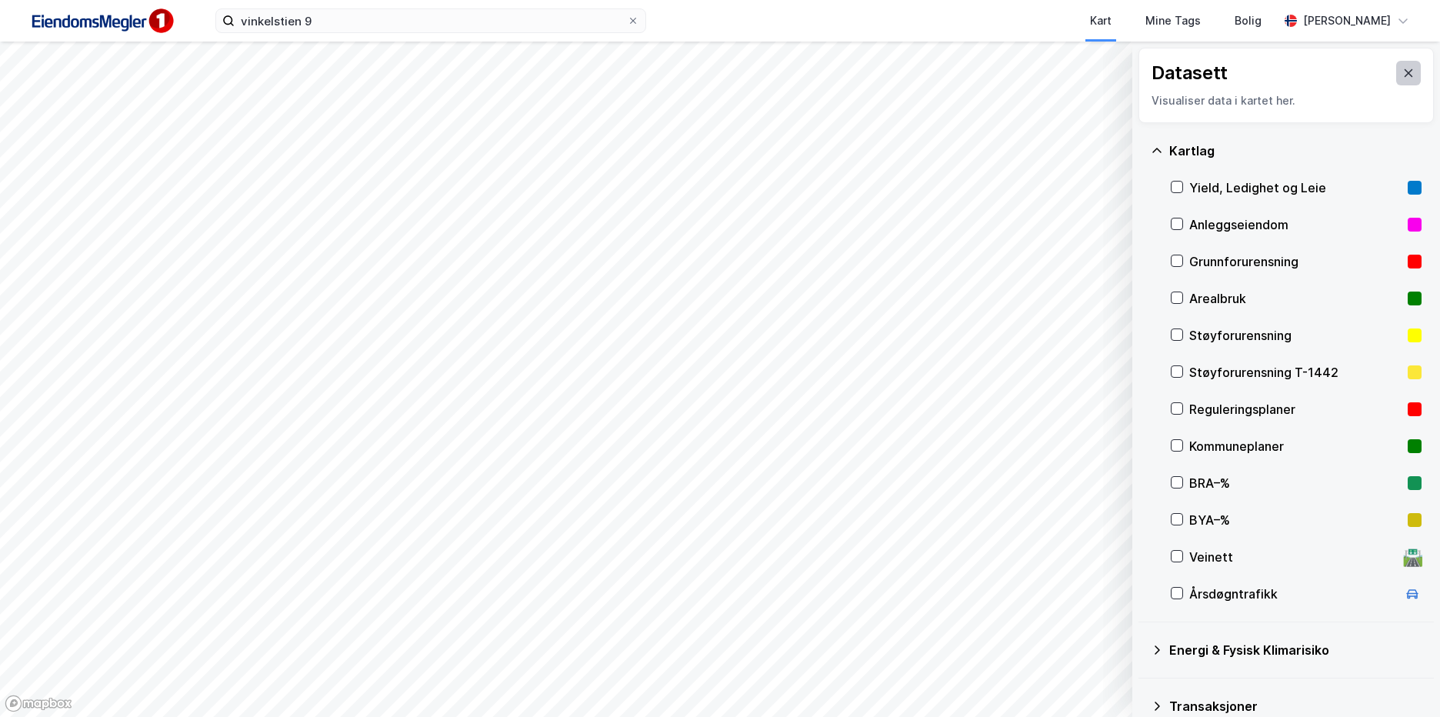
click at [1401, 79] on button at bounding box center [1408, 73] width 25 height 25
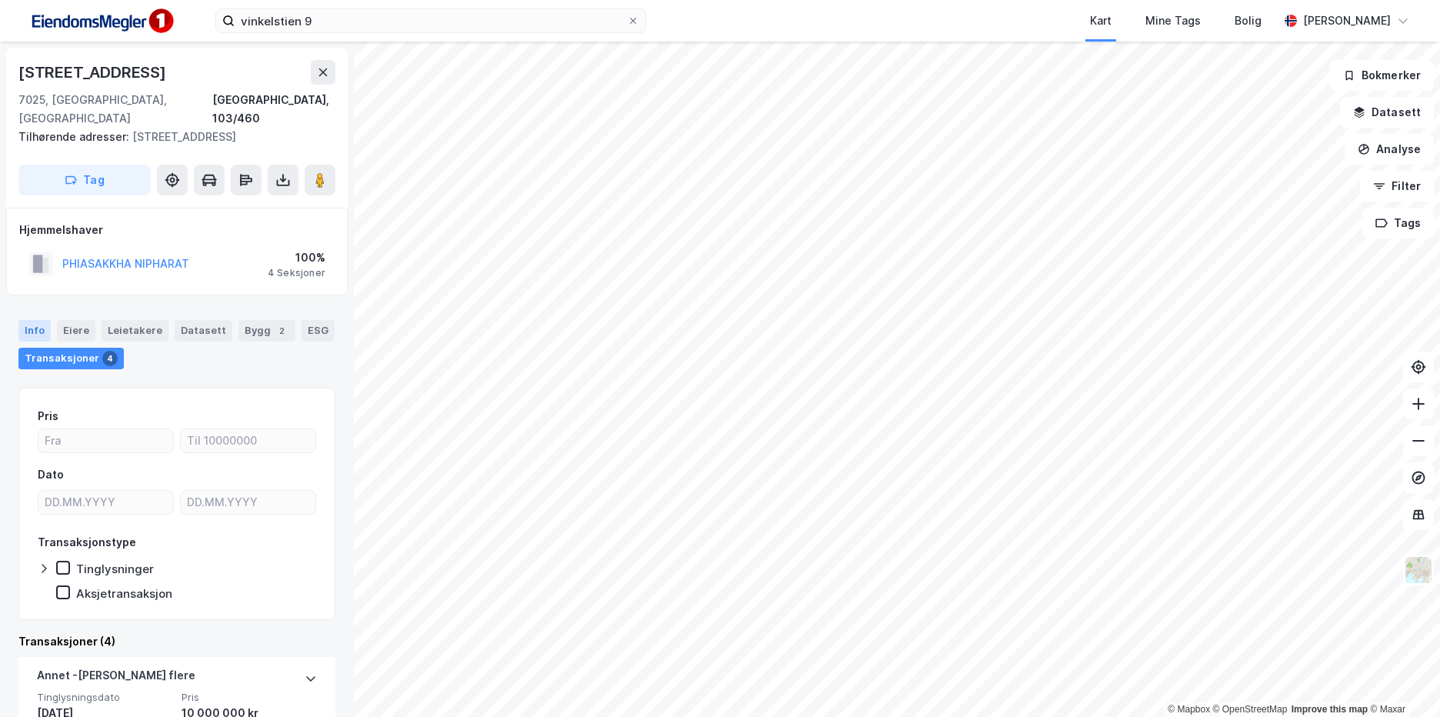
click at [38, 325] on div "Info" at bounding box center [34, 331] width 32 height 22
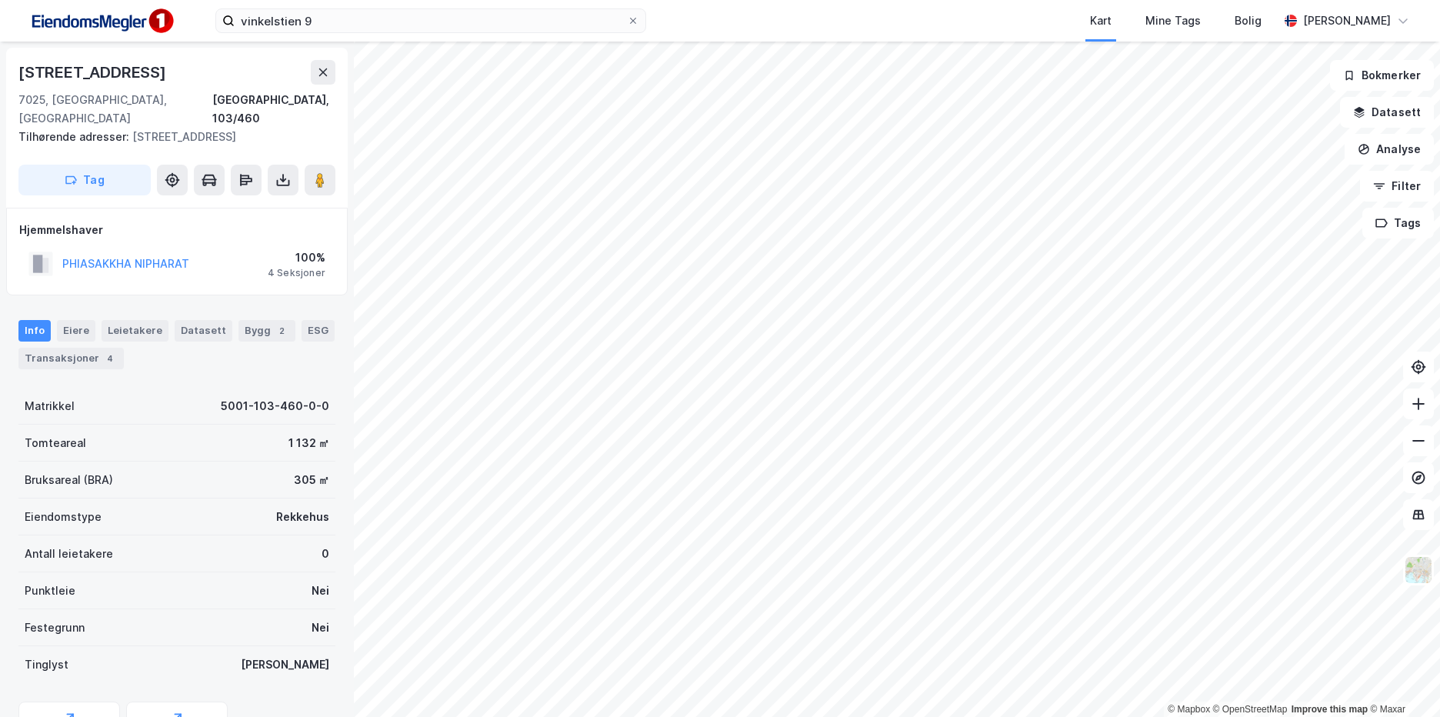
scroll to position [146, 0]
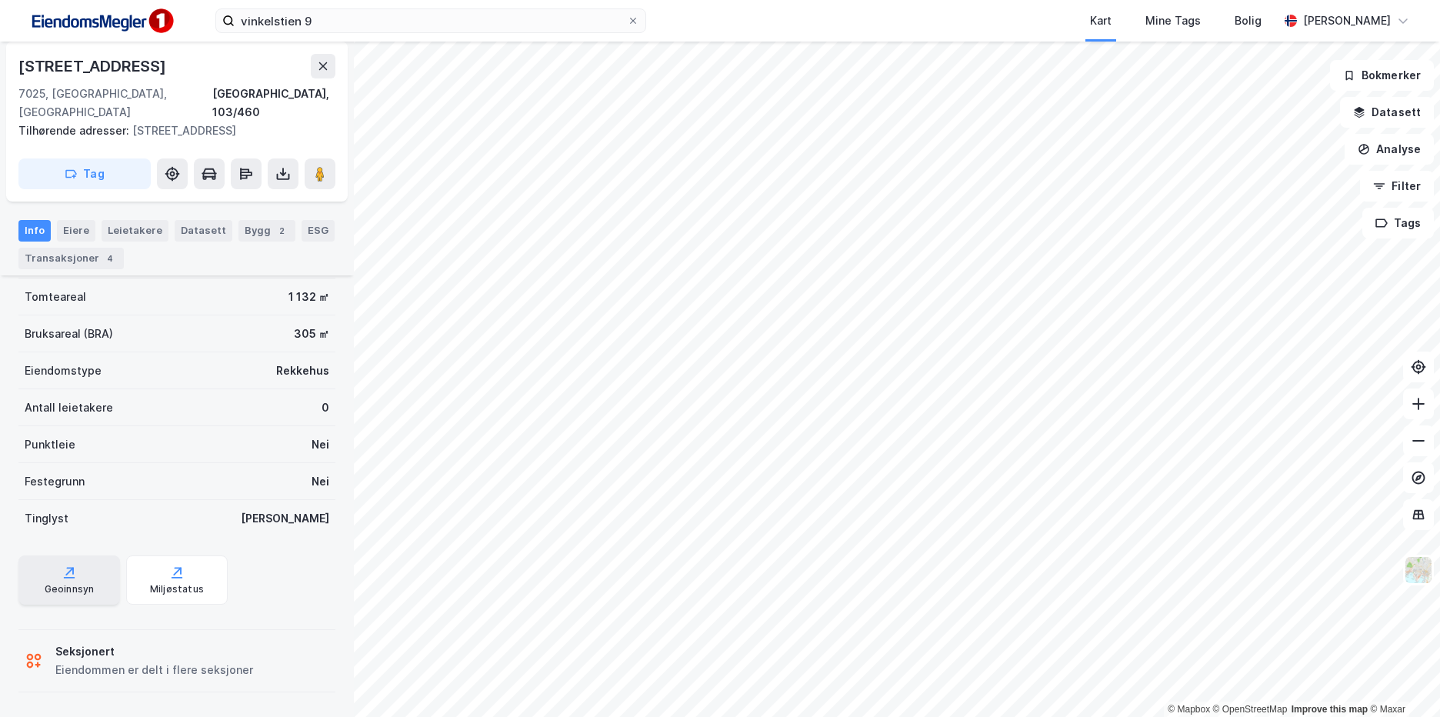
click at [93, 595] on div "Geoinnsyn" at bounding box center [69, 579] width 102 height 49
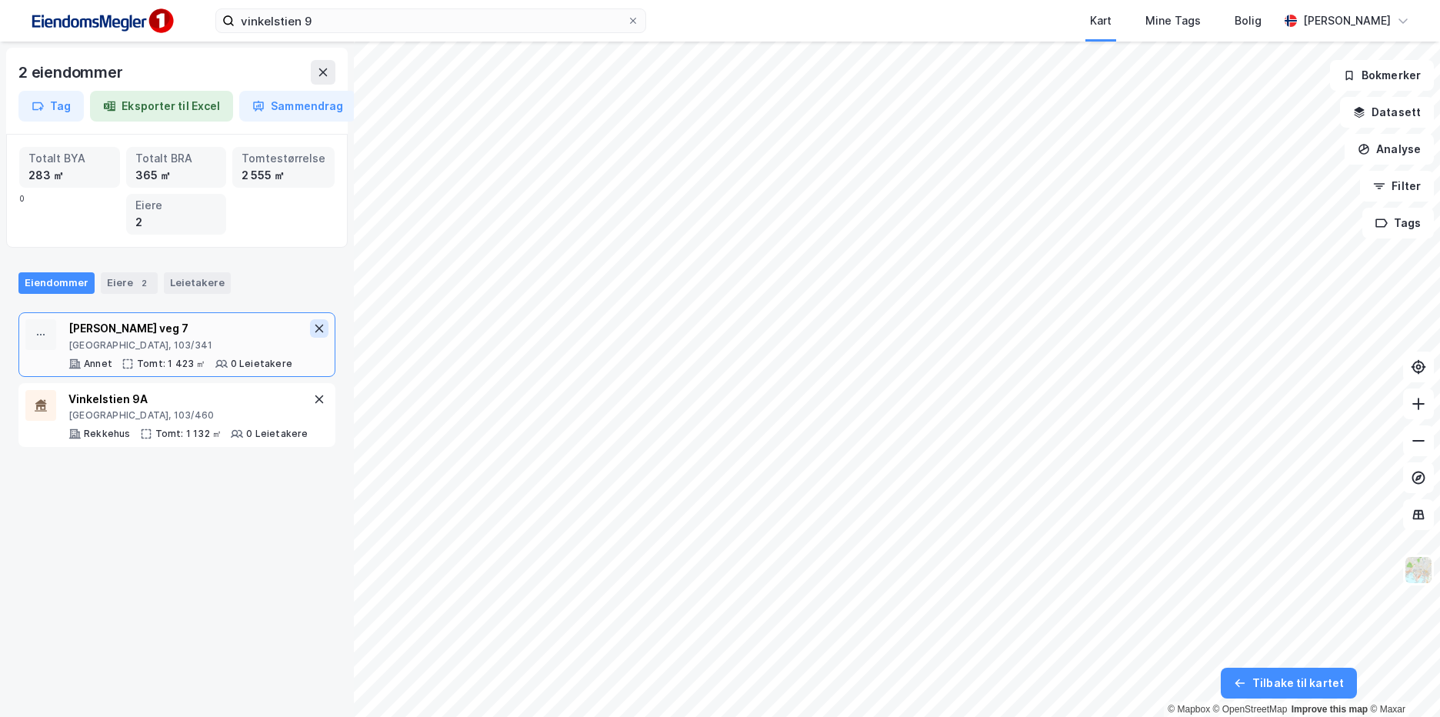
click at [315, 329] on icon at bounding box center [319, 328] width 8 height 8
click at [313, 329] on icon at bounding box center [319, 328] width 12 height 12
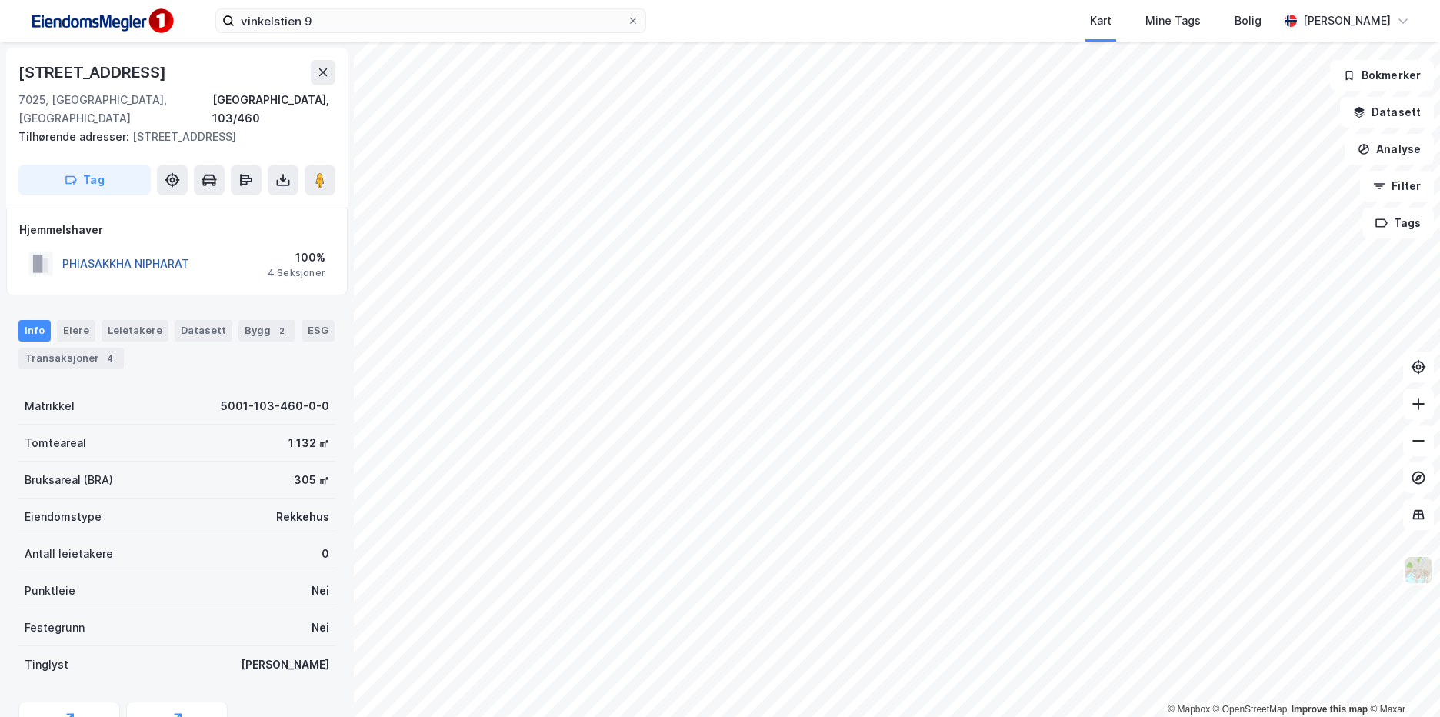
click at [0, 0] on button "PHIASAKKHA NIPHARAT" at bounding box center [0, 0] width 0 height 0
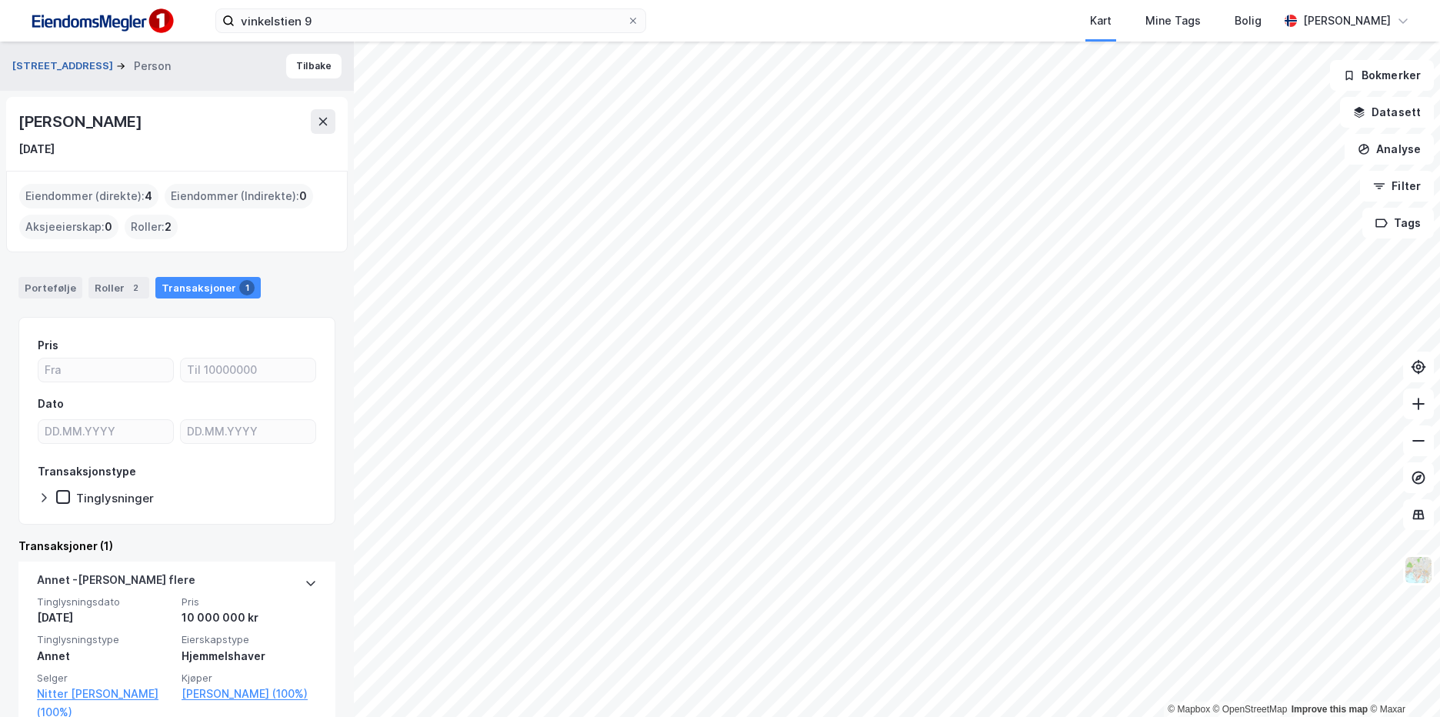
click at [55, 68] on button "[STREET_ADDRESS]" at bounding box center [64, 65] width 104 height 15
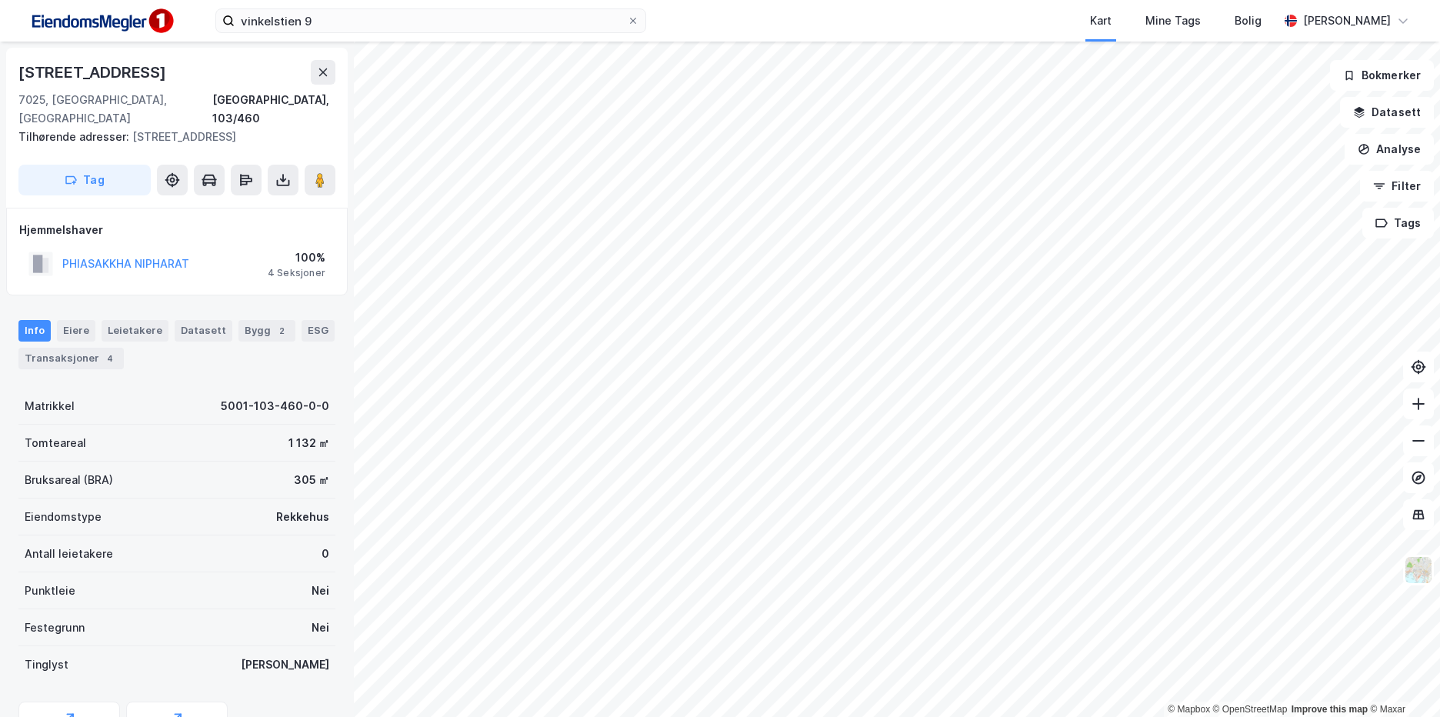
scroll to position [1, 0]
click at [1390, 152] on button "Analyse" at bounding box center [1388, 149] width 89 height 31
click at [1393, 138] on button "Analyse" at bounding box center [1388, 149] width 89 height 31
click at [1407, 112] on button "Datasett" at bounding box center [1387, 112] width 94 height 31
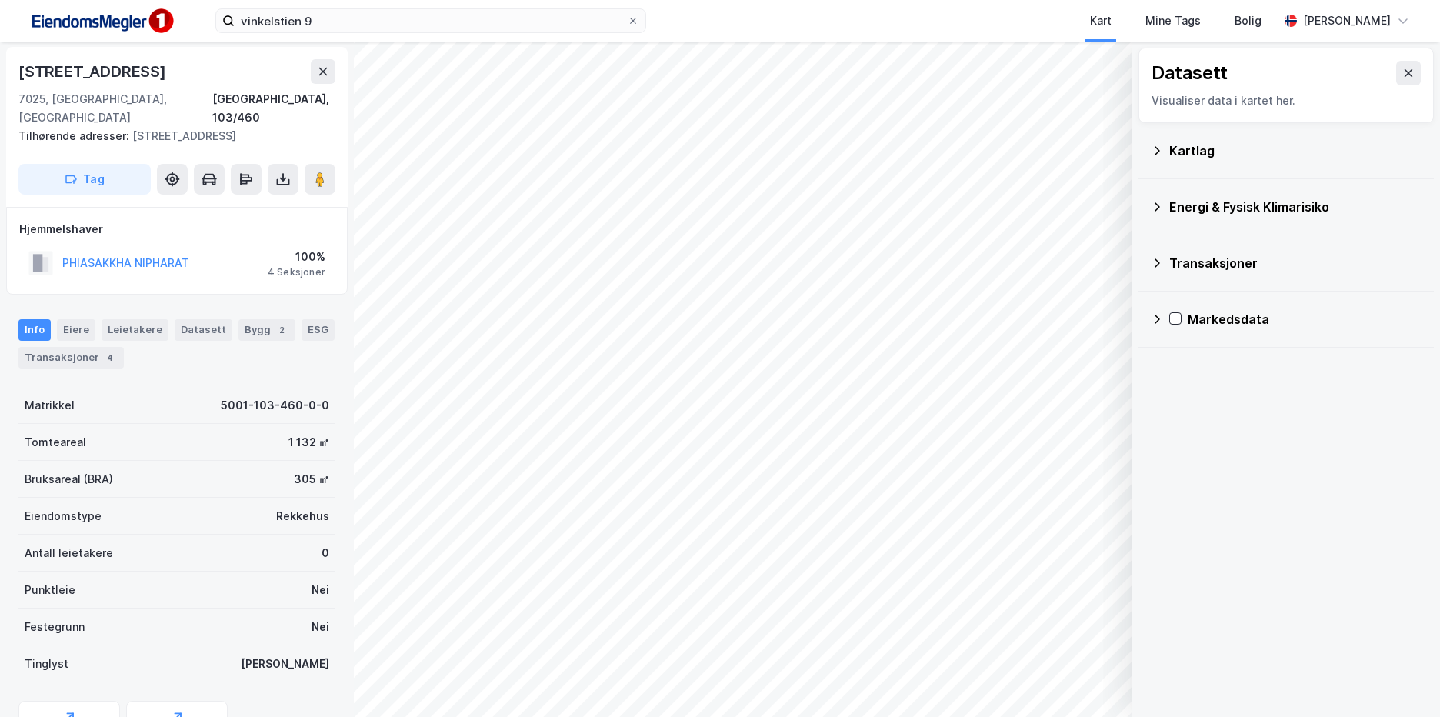
click at [1207, 143] on div "Kartlag" at bounding box center [1295, 151] width 252 height 18
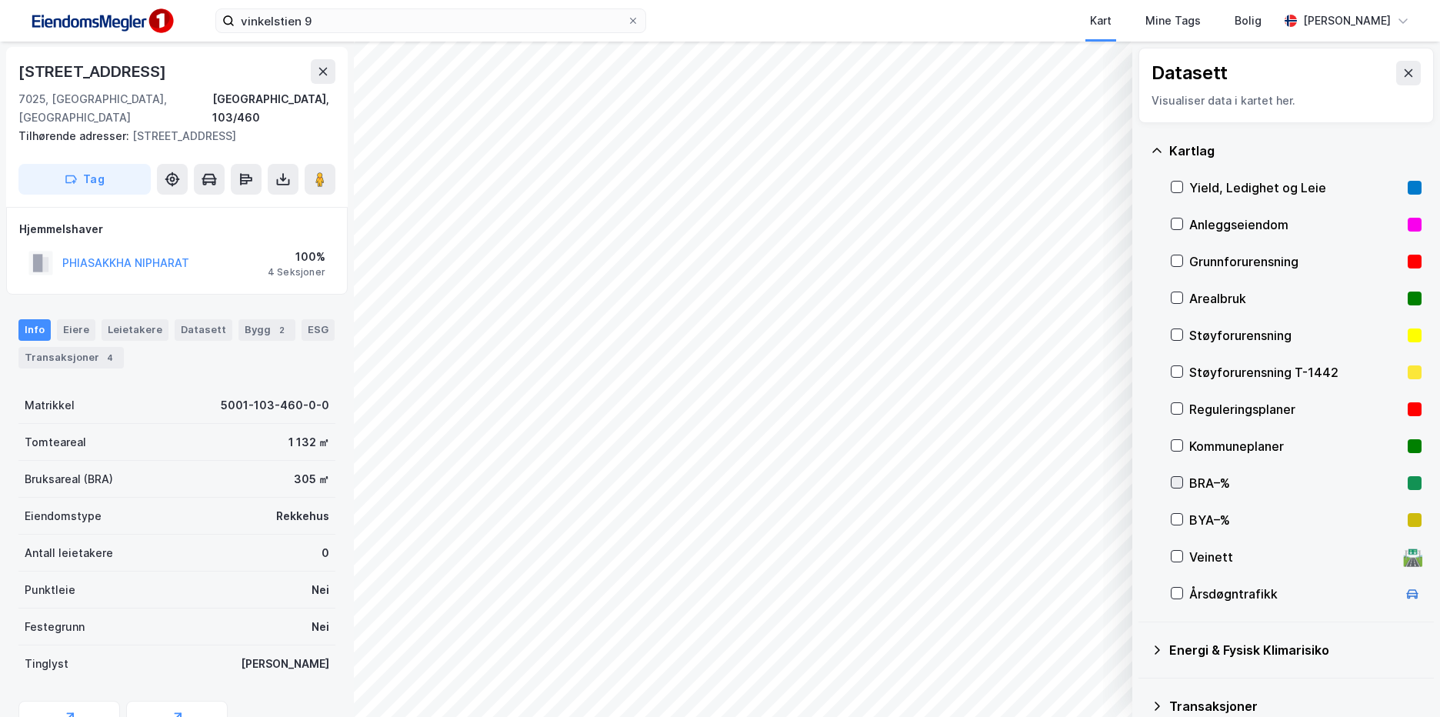
click at [1177, 483] on icon at bounding box center [1176, 482] width 11 height 11
click at [1182, 479] on div at bounding box center [1176, 482] width 12 height 12
click at [1181, 514] on icon at bounding box center [1176, 519] width 11 height 11
click at [1179, 522] on icon at bounding box center [1176, 519] width 11 height 11
click at [1177, 484] on icon at bounding box center [1177, 482] width 8 height 5
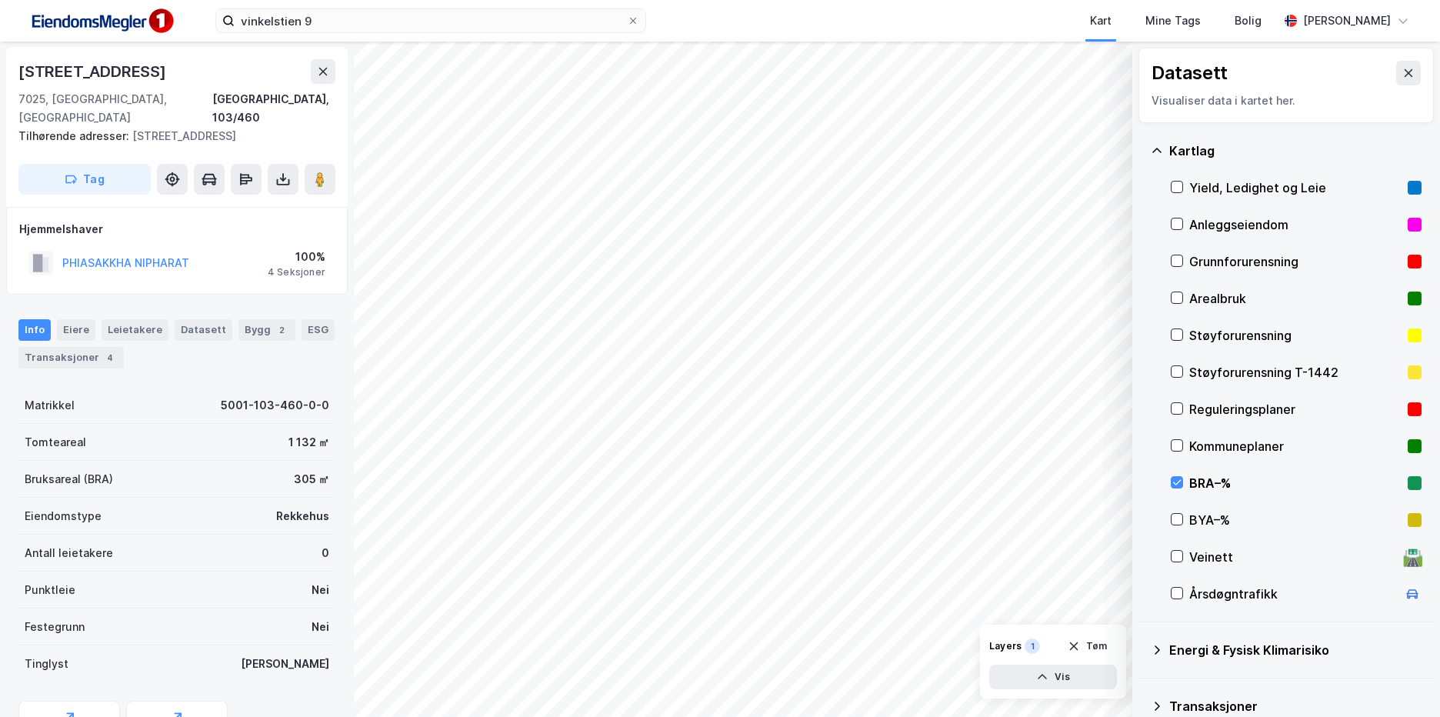
click at [1187, 484] on div "BRA–%" at bounding box center [1295, 482] width 251 height 37
click at [1206, 525] on div "BYA–%" at bounding box center [1295, 520] width 212 height 18
drag, startPoint x: 1197, startPoint y: 514, endPoint x: 1195, endPoint y: 491, distance: 24.0
click at [1197, 514] on div "BYA–%" at bounding box center [1295, 520] width 212 height 18
click at [1195, 477] on div "BRA–%" at bounding box center [1295, 483] width 212 height 18
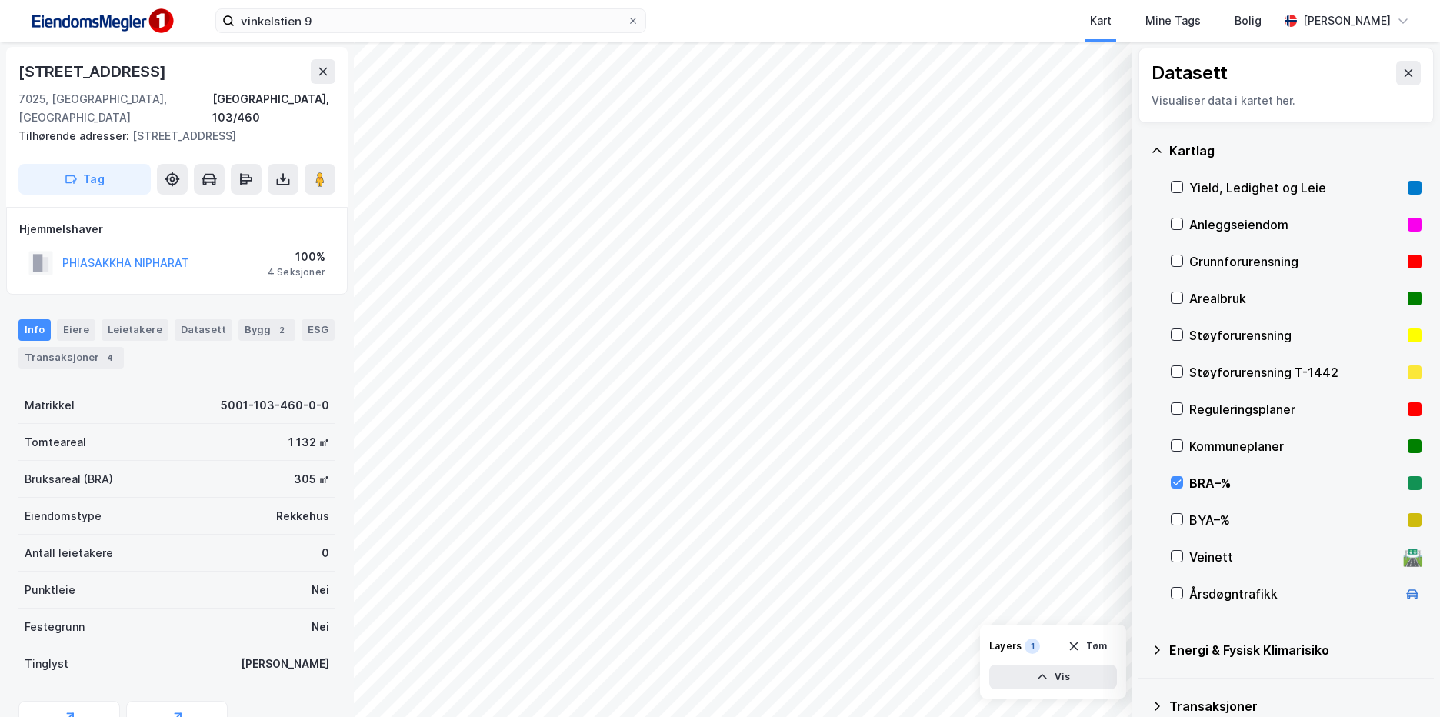
click at [644, 716] on html "vinkelstien 9 Kart Mine Tags [PERSON_NAME] © Mapbox © OpenStreetMap Improve thi…" at bounding box center [720, 358] width 1440 height 717
click at [1179, 514] on icon at bounding box center [1176, 519] width 11 height 11
click at [1174, 485] on icon at bounding box center [1176, 482] width 11 height 11
click at [1184, 521] on div "BYA–%" at bounding box center [1295, 519] width 251 height 37
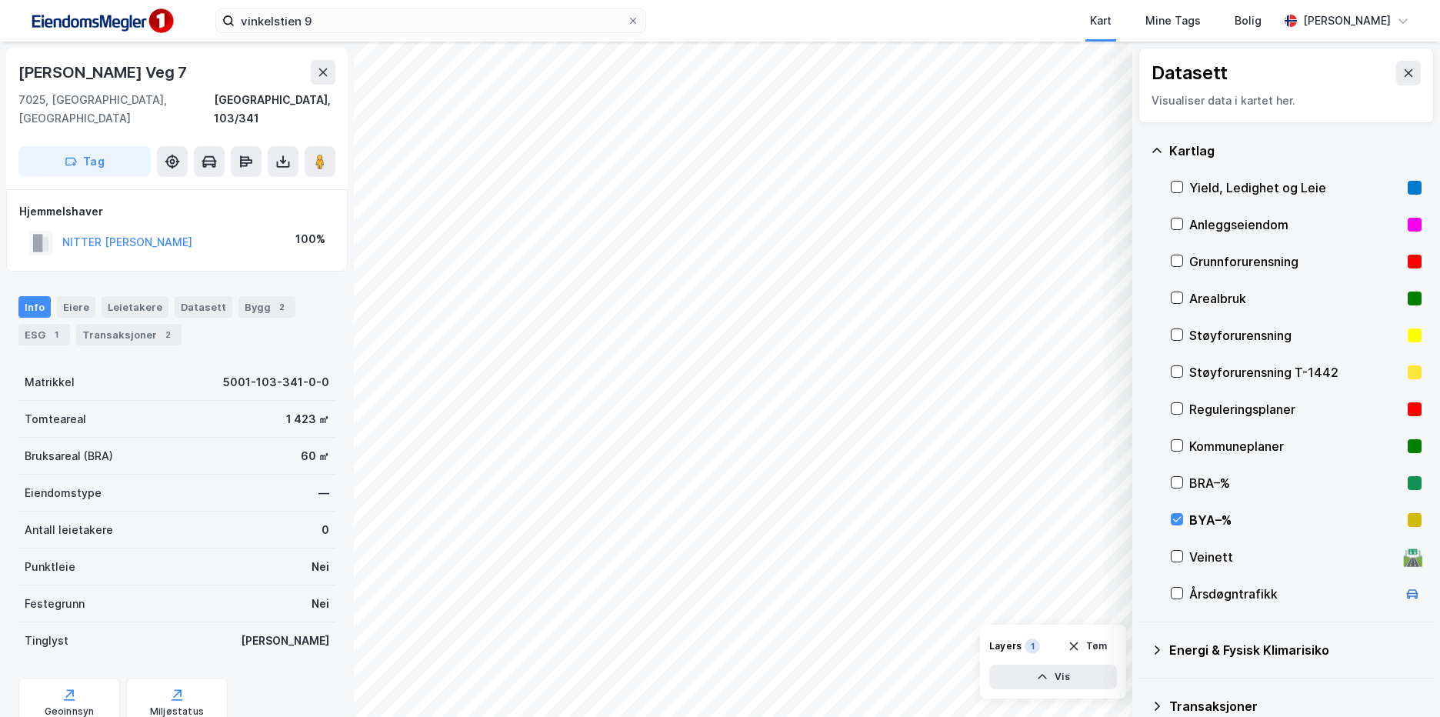
scroll to position [1, 0]
drag, startPoint x: 215, startPoint y: 73, endPoint x: 11, endPoint y: 75, distance: 203.8
click at [11, 75] on div "[PERSON_NAME] [STREET_ADDRESS] Tag" at bounding box center [176, 118] width 341 height 142
copy div "[PERSON_NAME] Veg 7"
